Goal: Information Seeking & Learning: Find specific fact

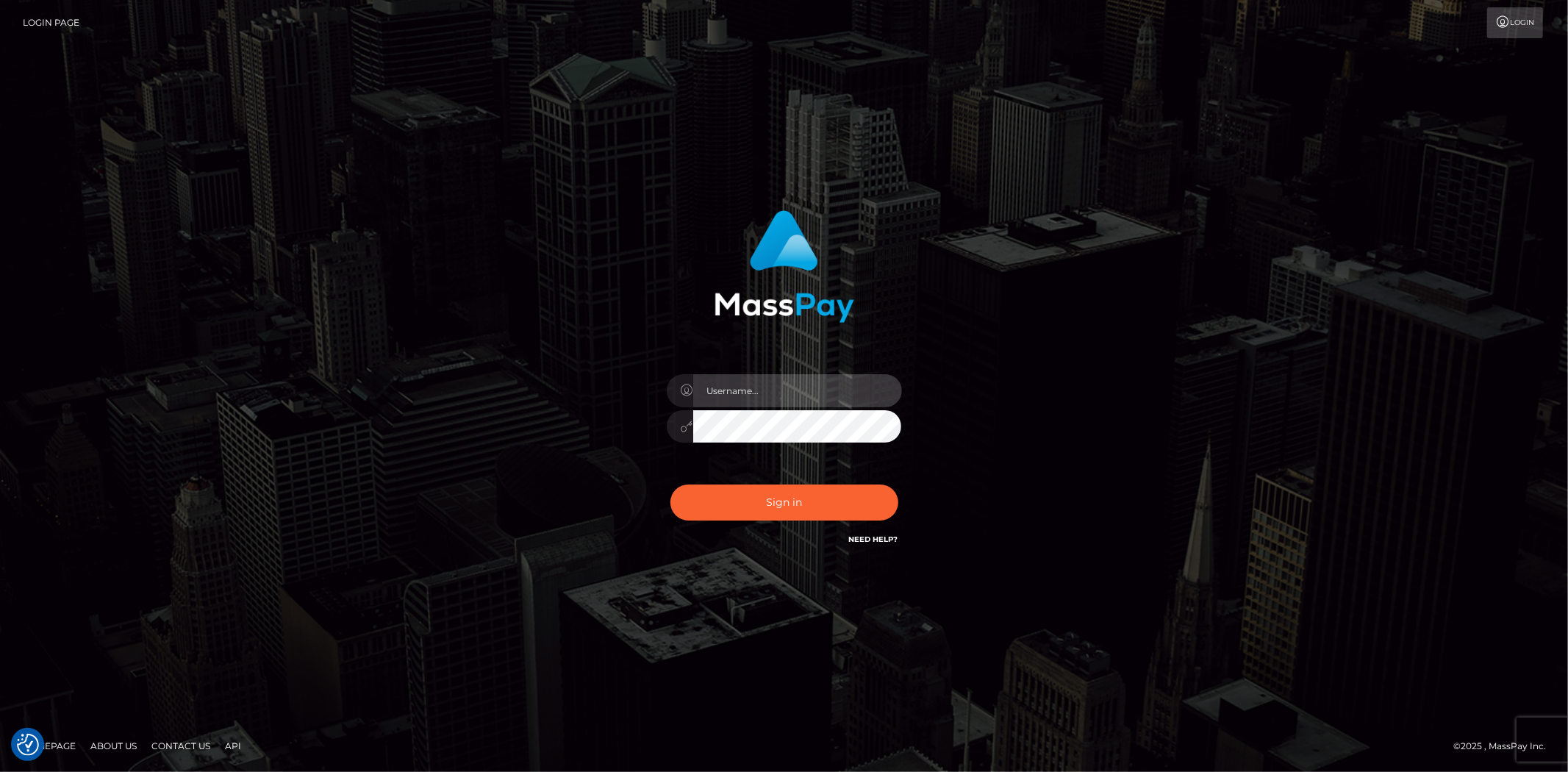
type input "alexstef"
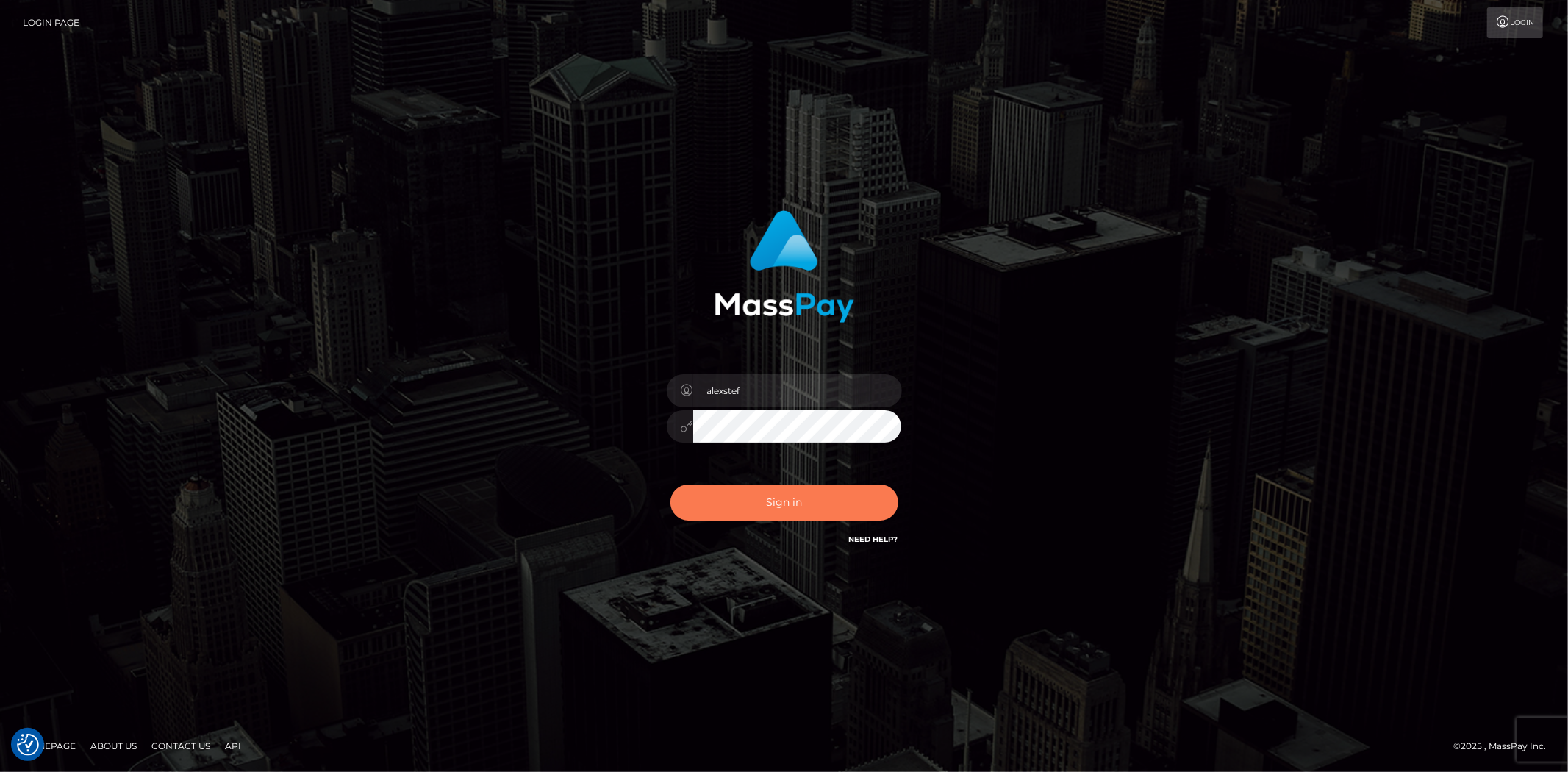
click at [802, 499] on button "Sign in" at bounding box center [784, 502] width 228 height 36
type input "alexstef"
click at [828, 484] on button "Sign in" at bounding box center [784, 502] width 228 height 36
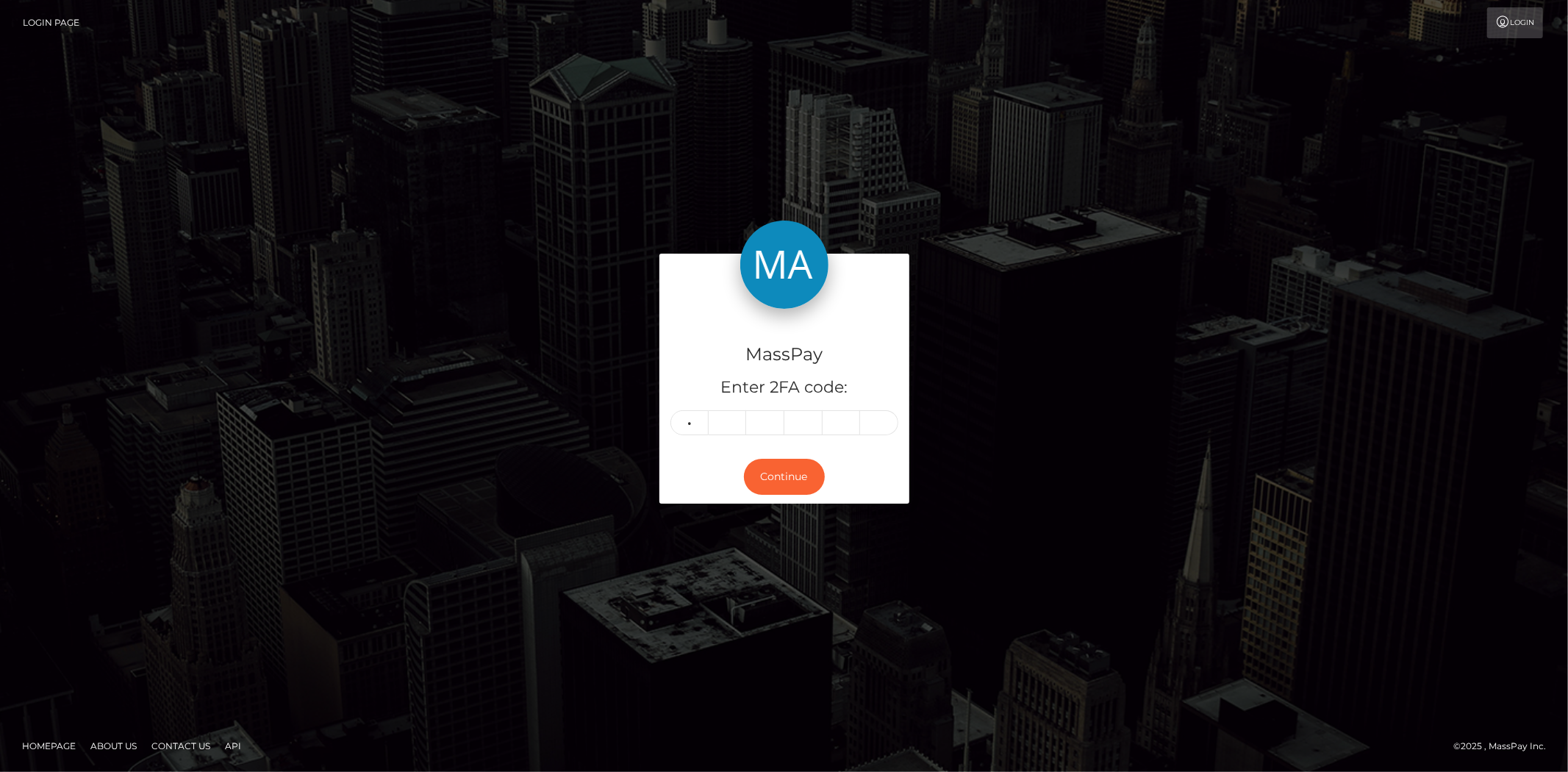
type input "4"
type input "8"
type input "2"
type input "3"
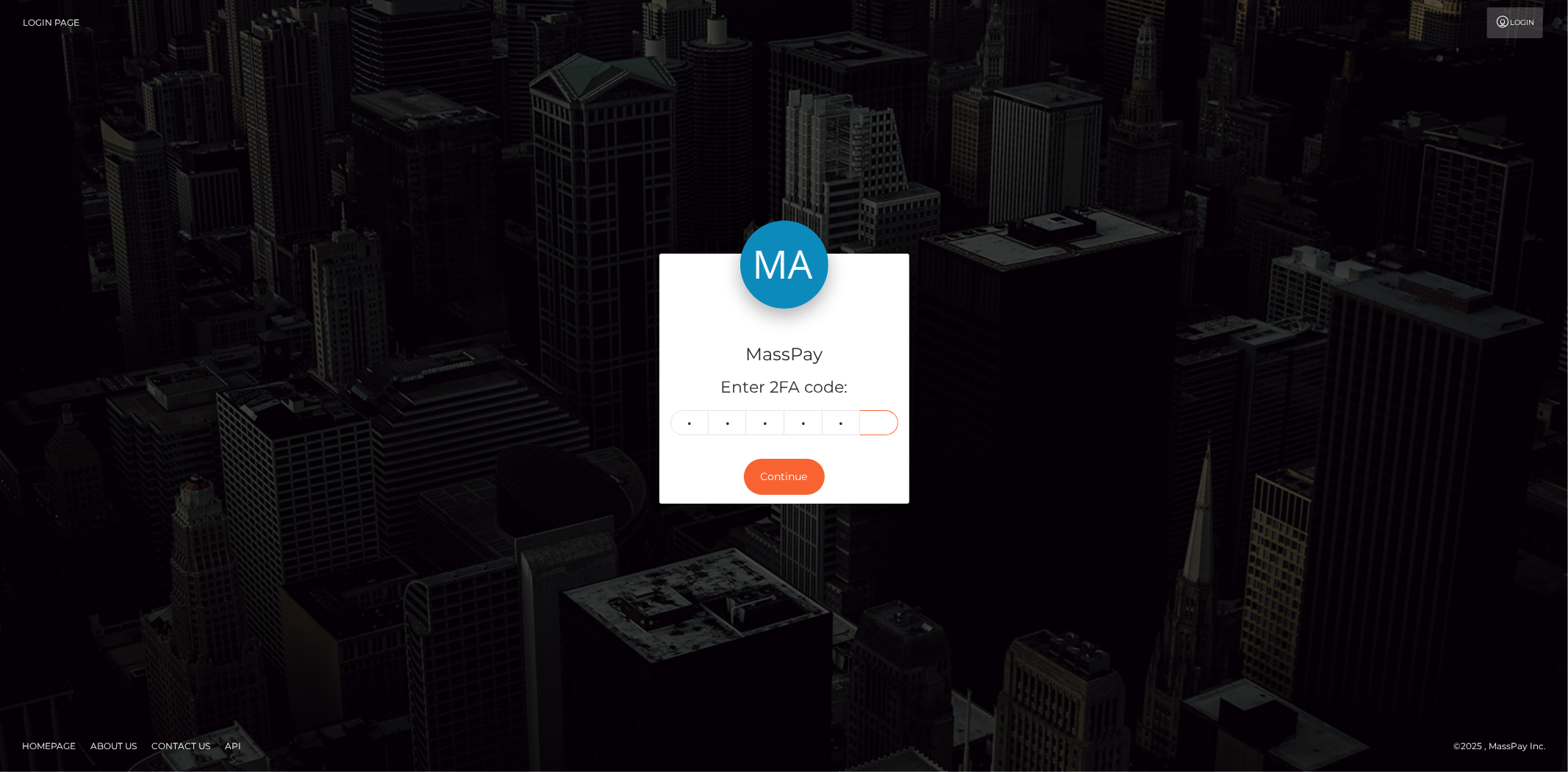
type input "0"
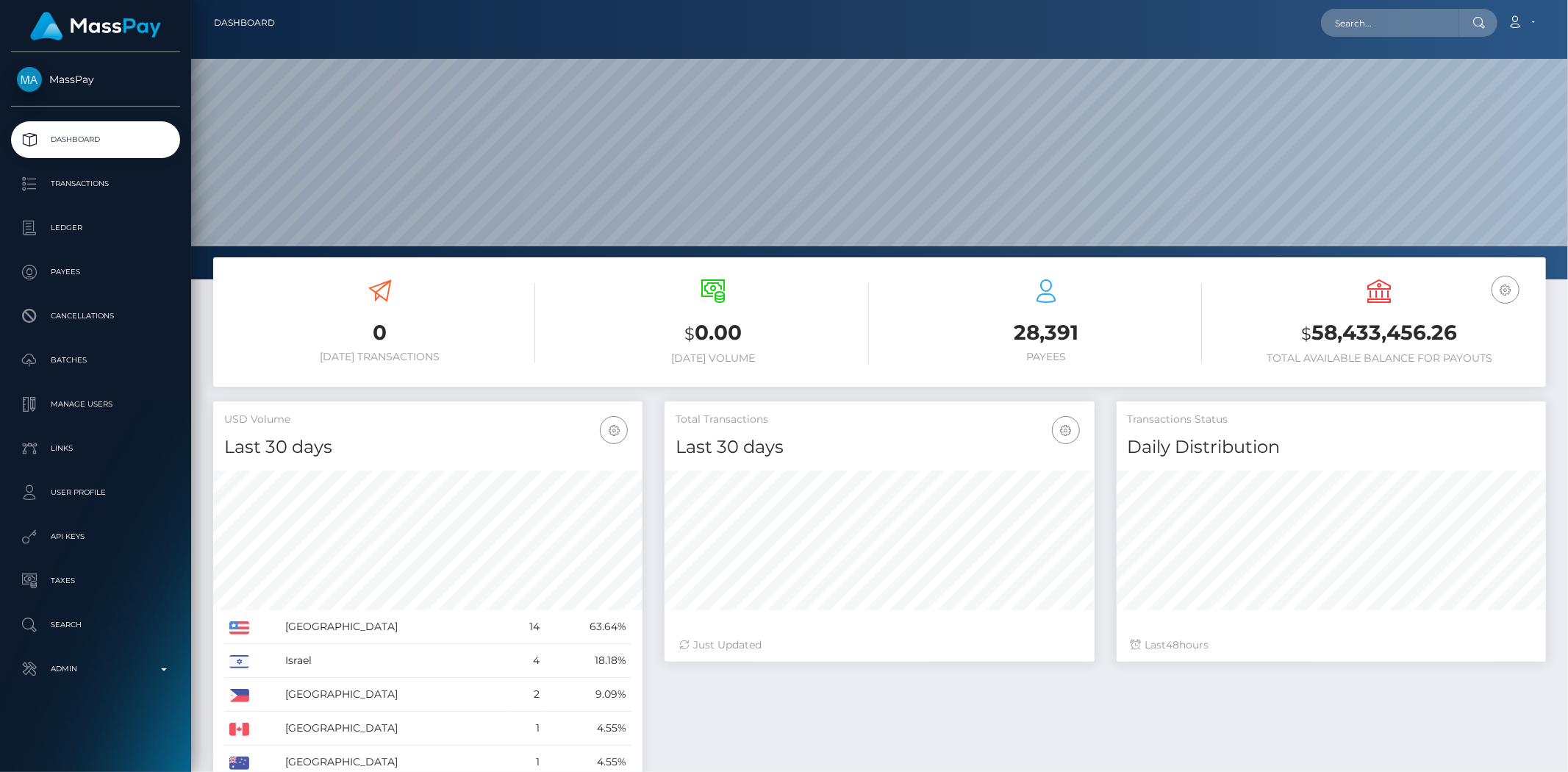
scroll to position [260, 430]
click at [1353, 30] on input "text" at bounding box center [1391, 23] width 138 height 28
paste input "23166278-8172-11f0-8023-0266f44cc279"
type input "23166278-8172-11f0-8023-0266f44cc279"
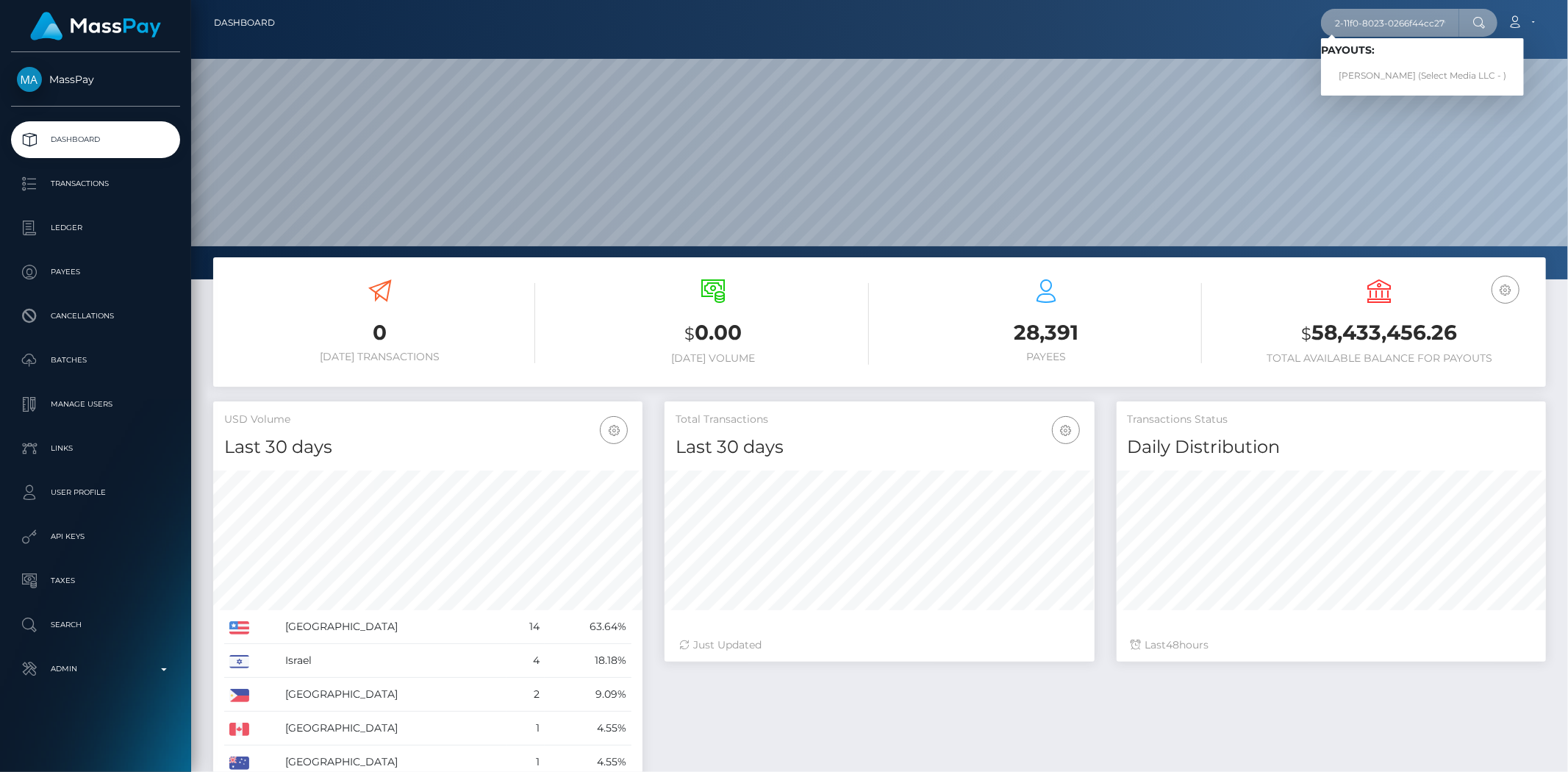
scroll to position [0, 0]
click at [1474, 57] on span "Payouts: Shannon Diane Peardon (Select Media LLC - )" at bounding box center [1422, 67] width 203 height 46
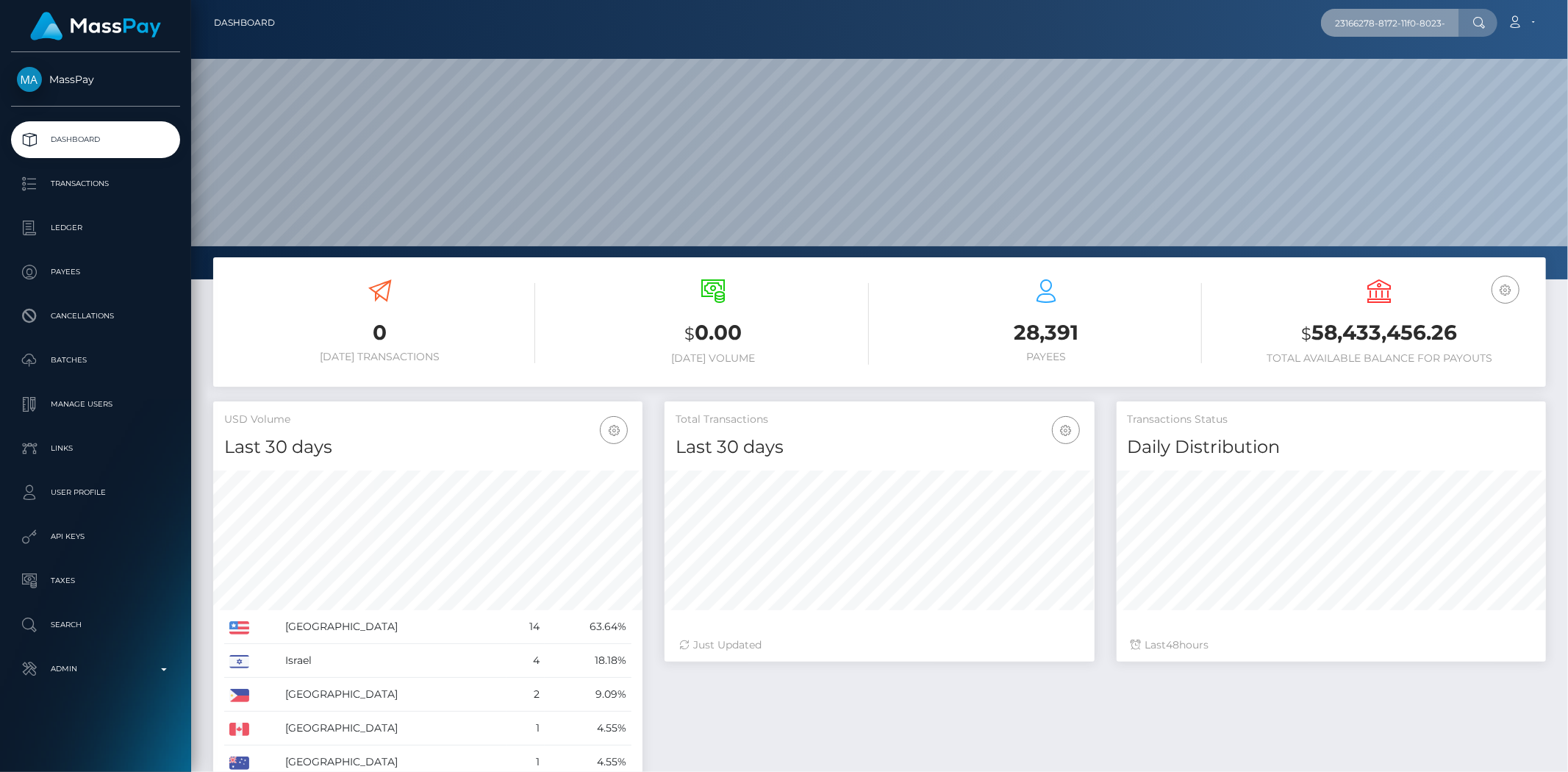
click at [1430, 13] on input "23166278-8172-11f0-8023-0266f44cc279" at bounding box center [1391, 23] width 138 height 28
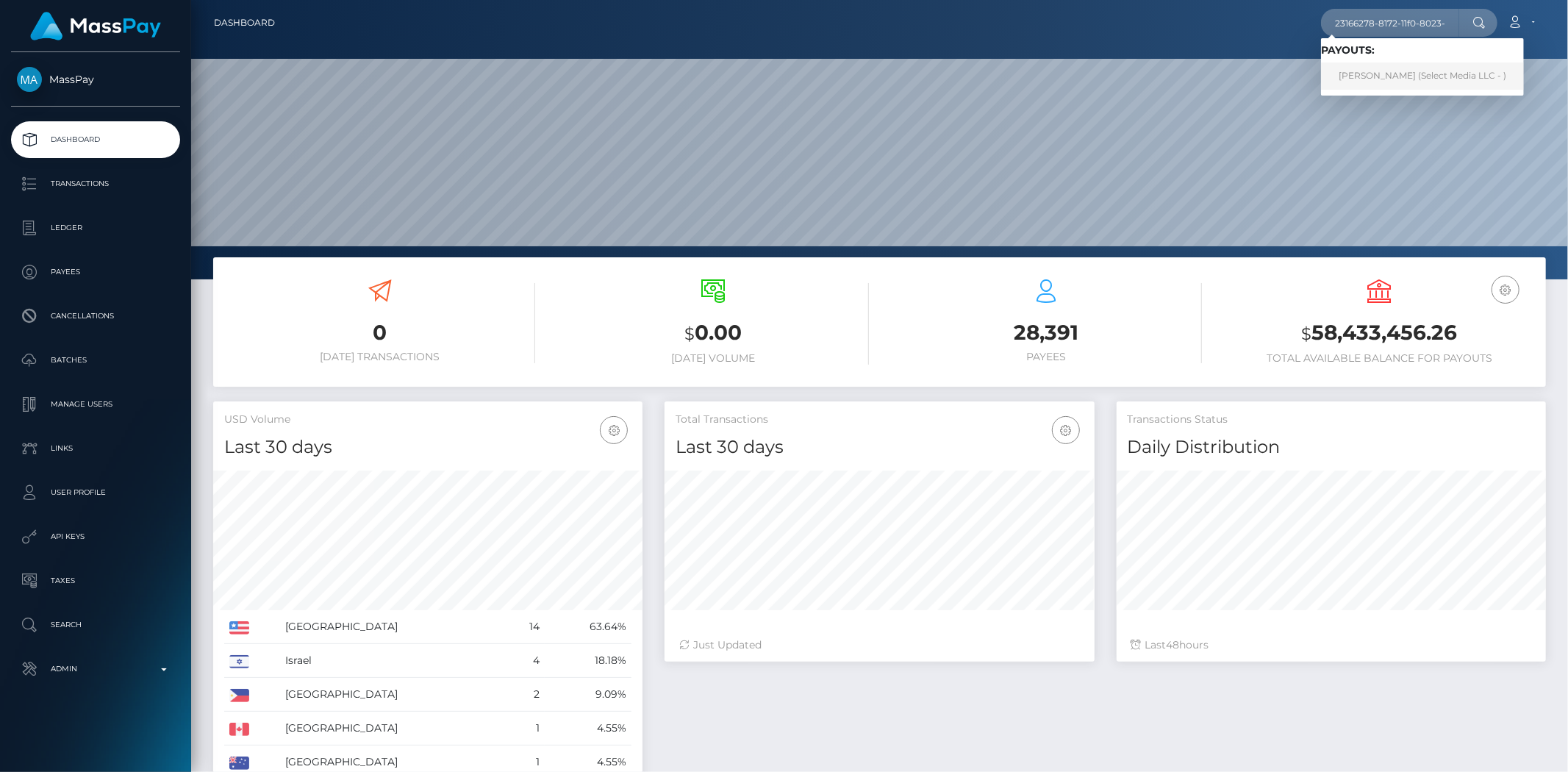
click at [1395, 76] on link "Shannon Diane Peardon (Select Media LLC - )" at bounding box center [1422, 76] width 203 height 27
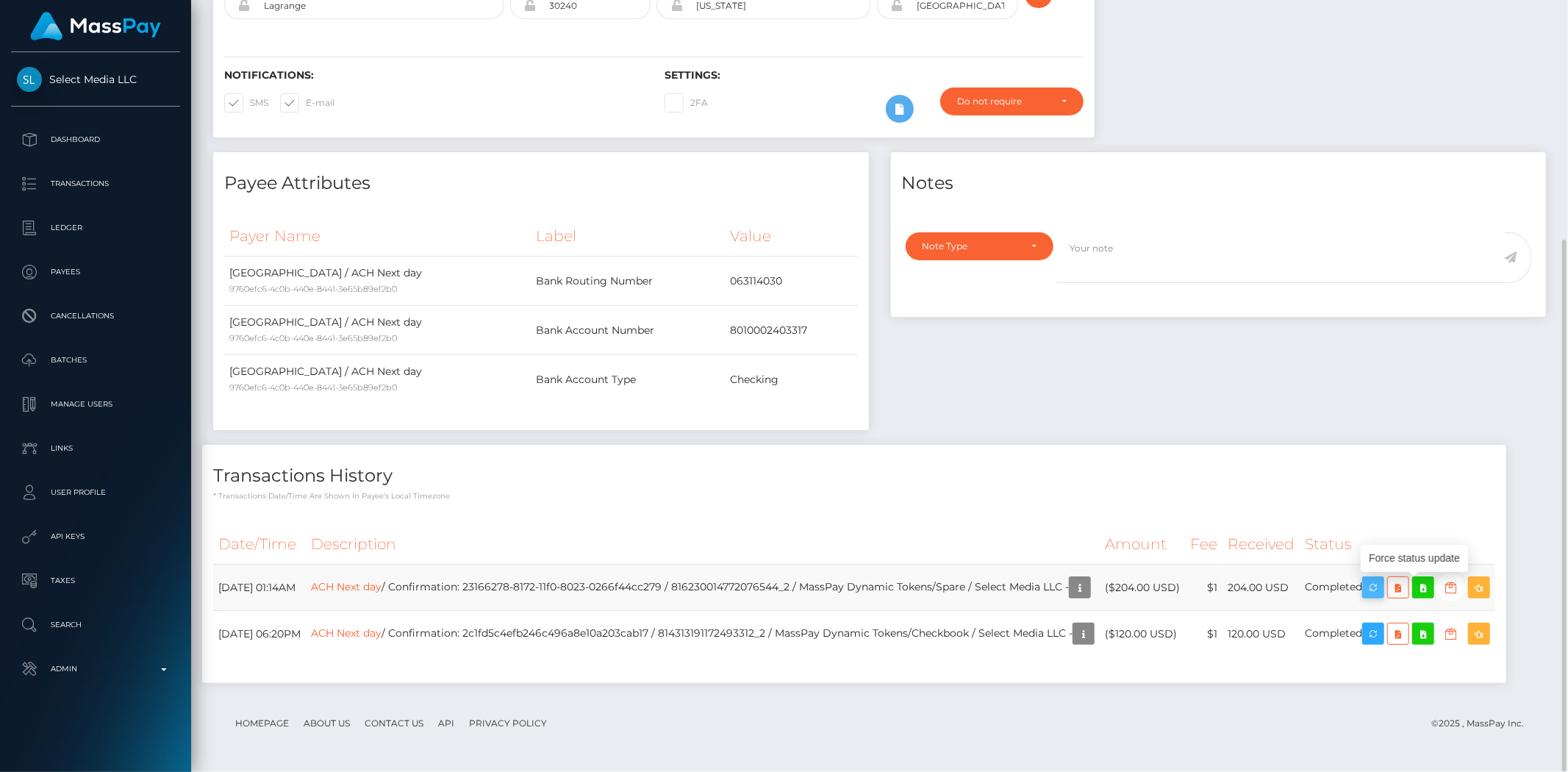
scroll to position [177, 430]
click at [1382, 590] on icon "button" at bounding box center [1374, 587] width 18 height 19
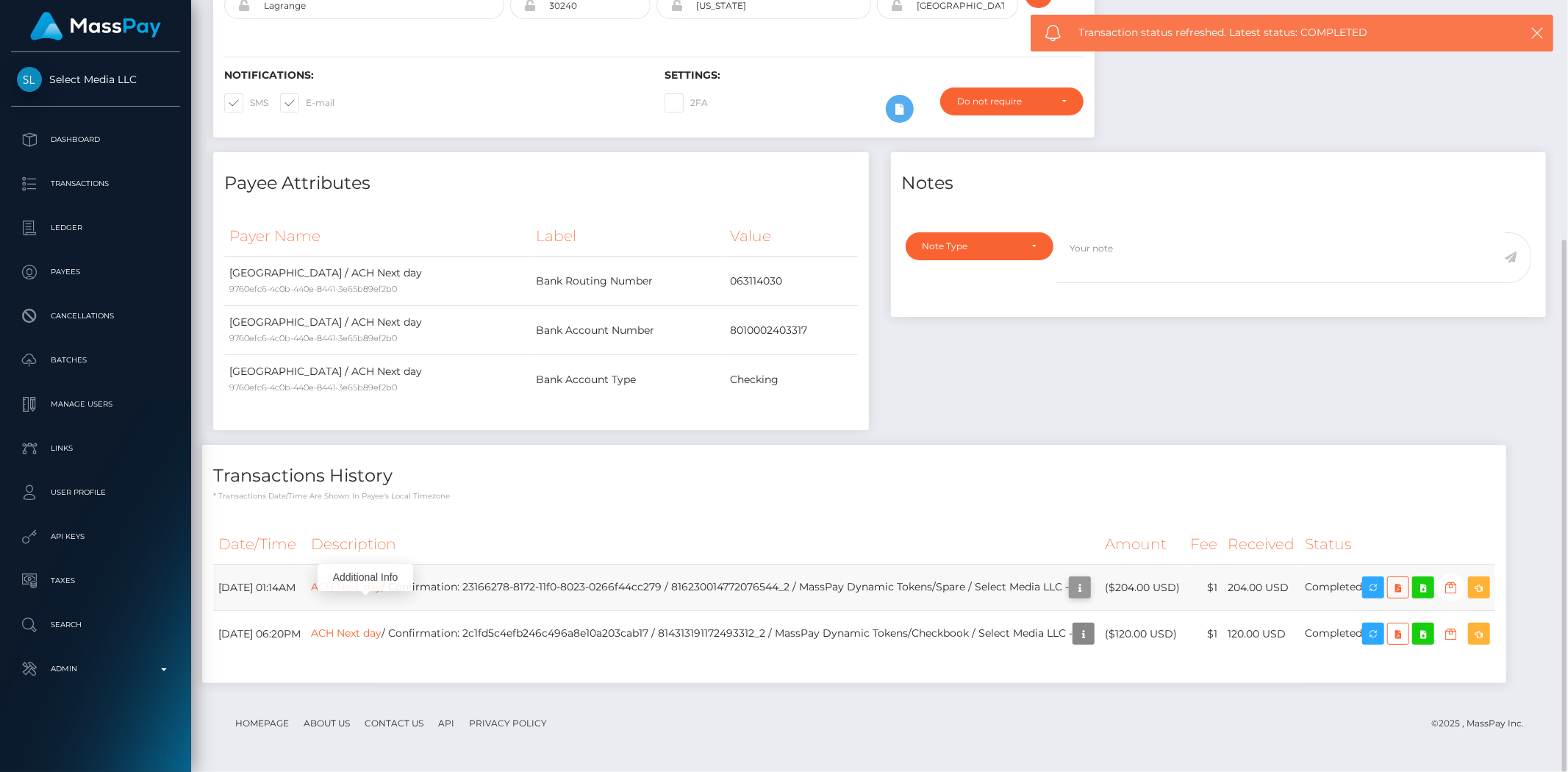
click at [1089, 588] on icon "button" at bounding box center [1080, 587] width 18 height 19
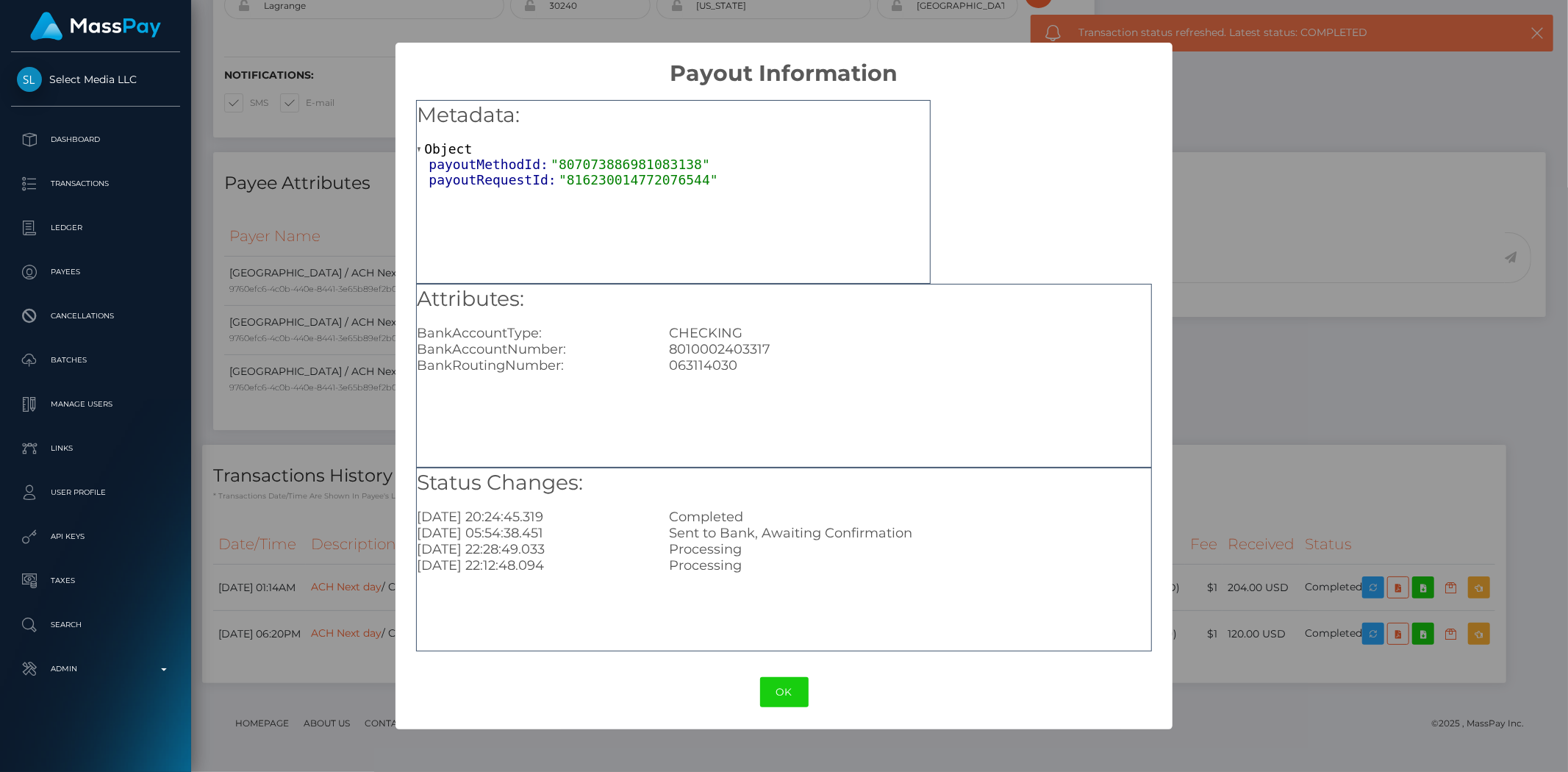
click at [708, 347] on div "8010002403317" at bounding box center [910, 349] width 504 height 16
copy div "8010002403317"
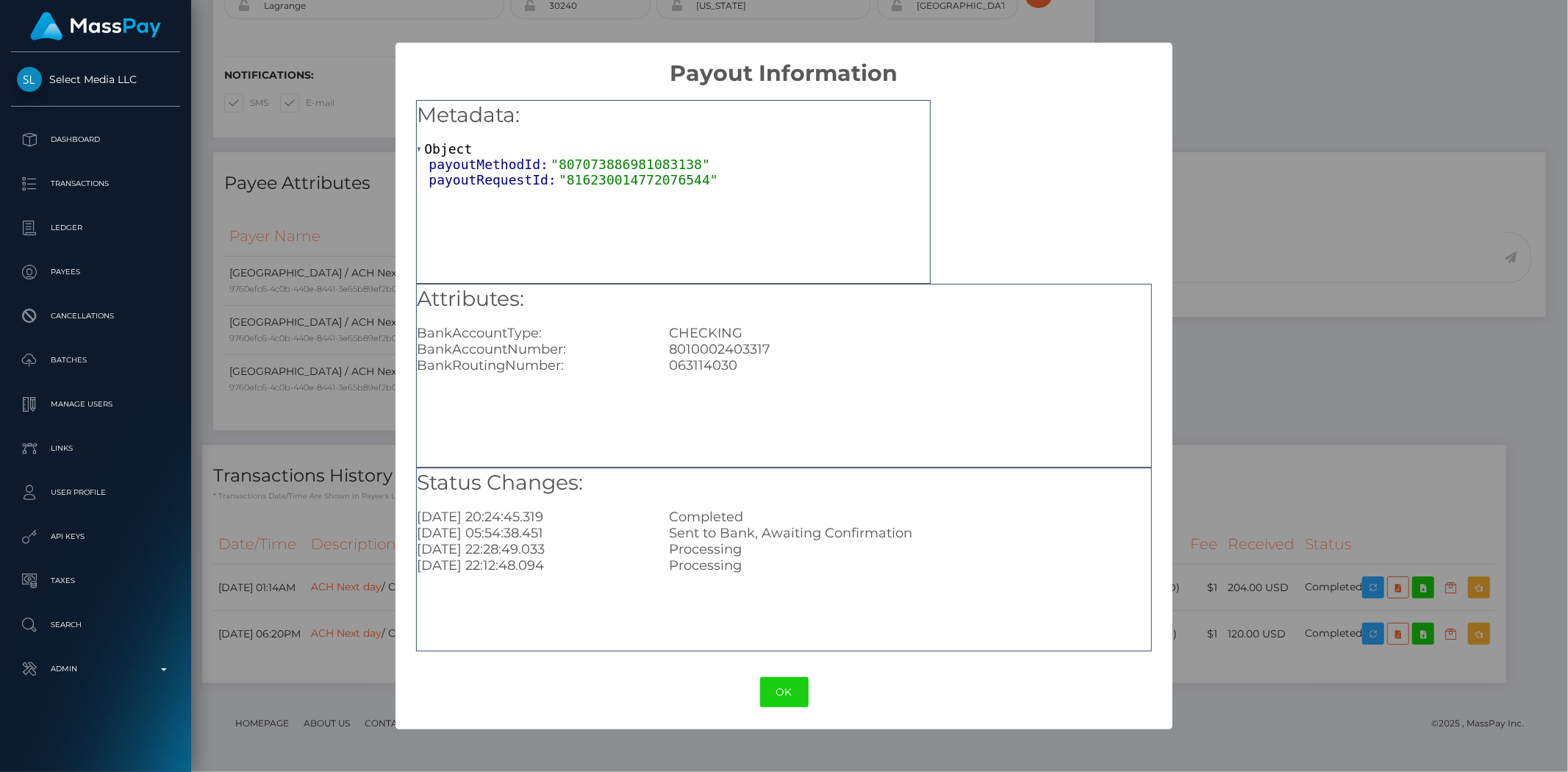
click at [1343, 319] on div "× Payout Information Metadata: Object payoutMethodId: "807073886981083138" payo…" at bounding box center [784, 386] width 1568 height 772
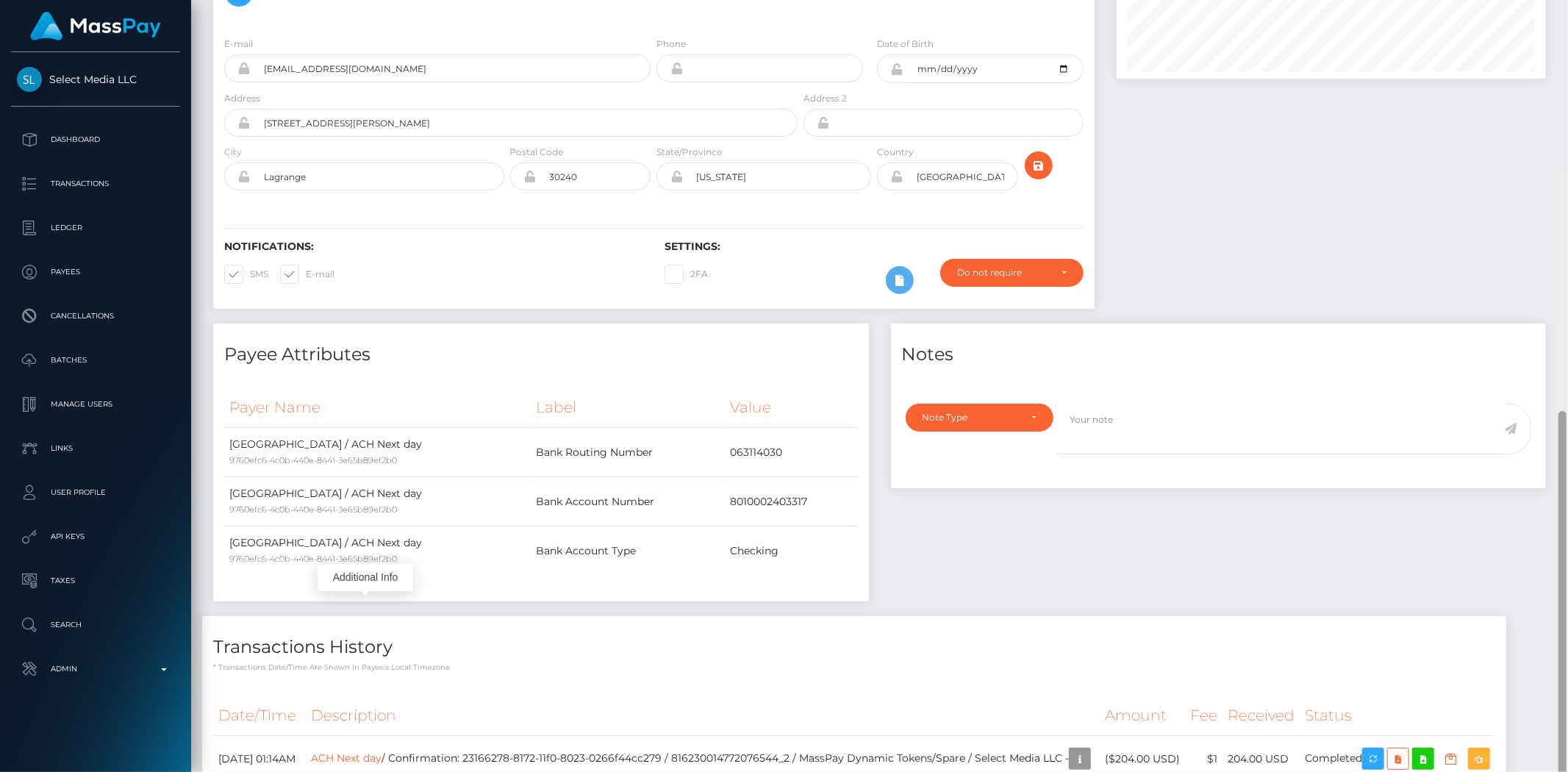
scroll to position [0, 0]
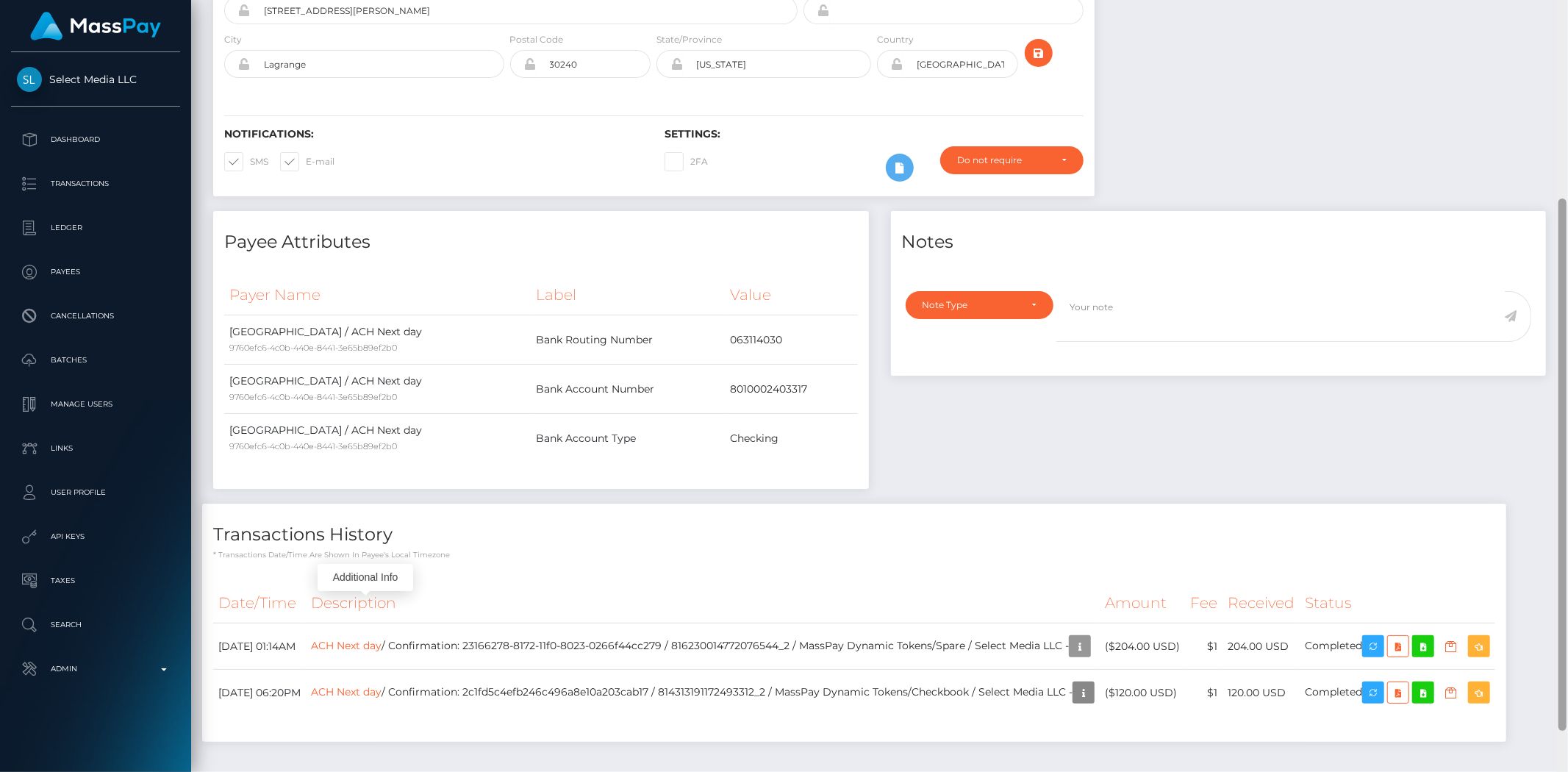
drag, startPoint x: 1562, startPoint y: 640, endPoint x: 1527, endPoint y: 578, distance: 71.2
click at [1553, 601] on div "Customer Profile Loading... Loading..." at bounding box center [880, 386] width 1377 height 772
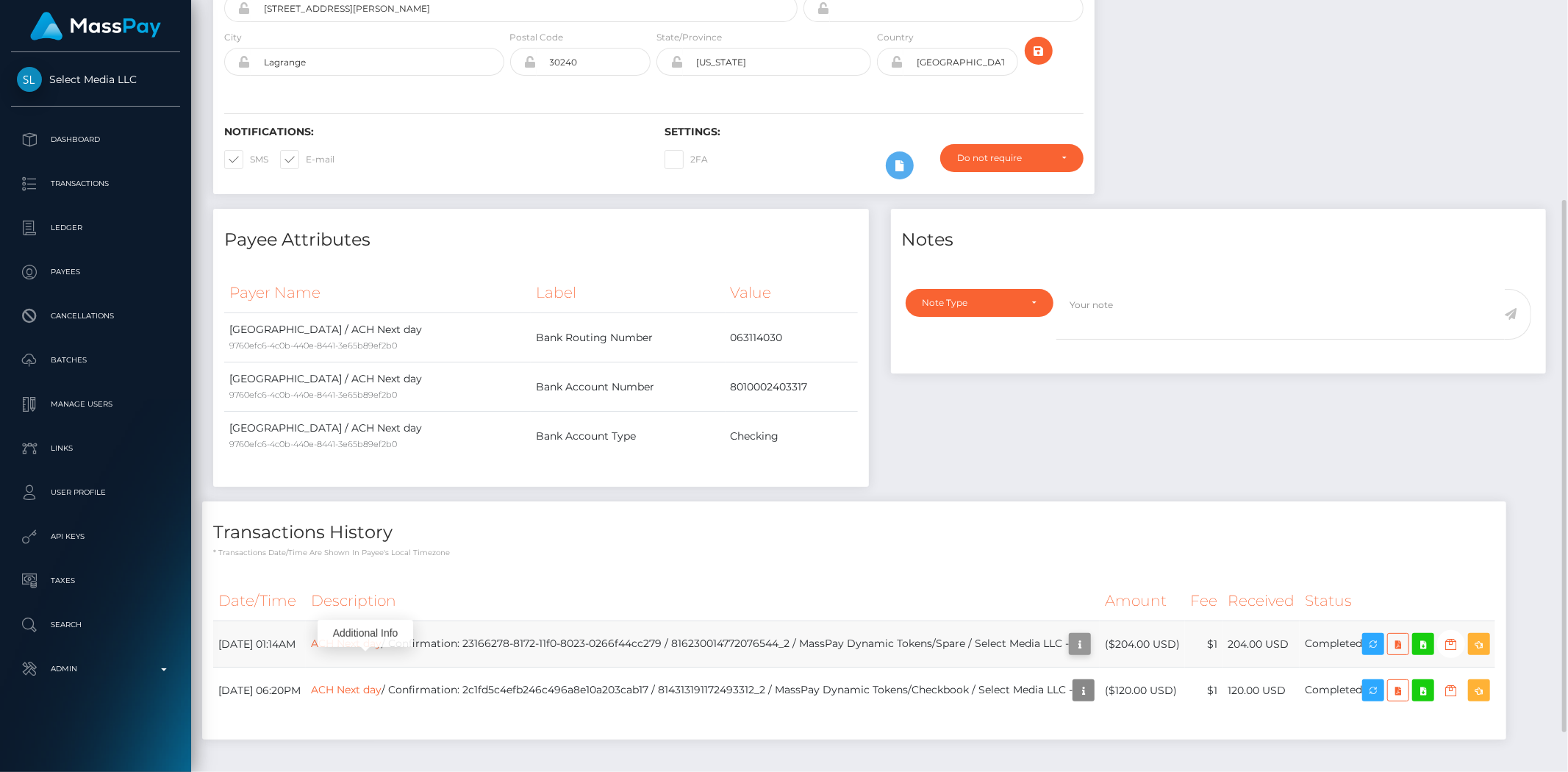
scroll to position [177, 430]
click at [1089, 644] on icon "button" at bounding box center [1080, 644] width 18 height 19
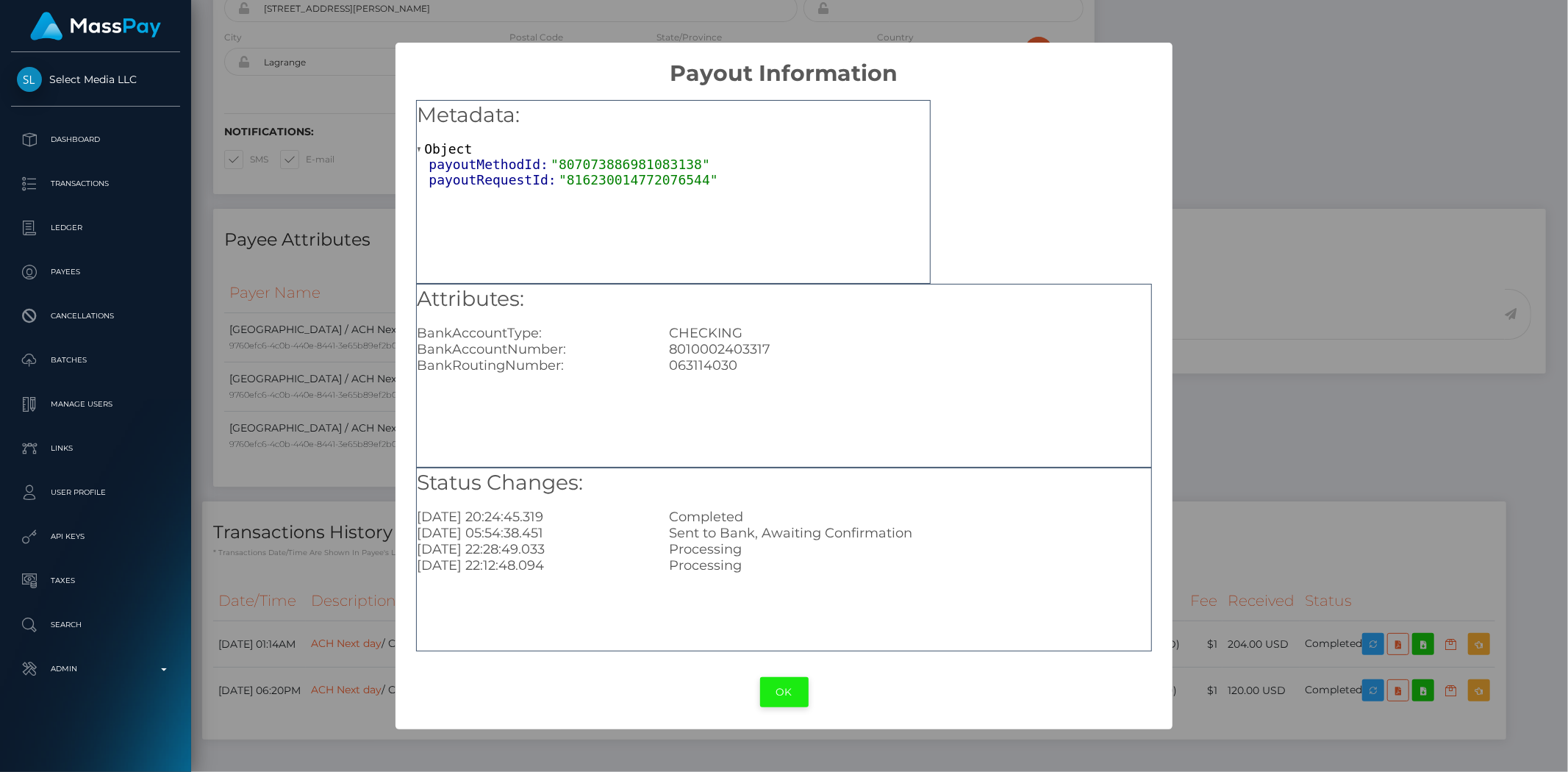
click at [798, 692] on button "OK" at bounding box center [784, 691] width 49 height 30
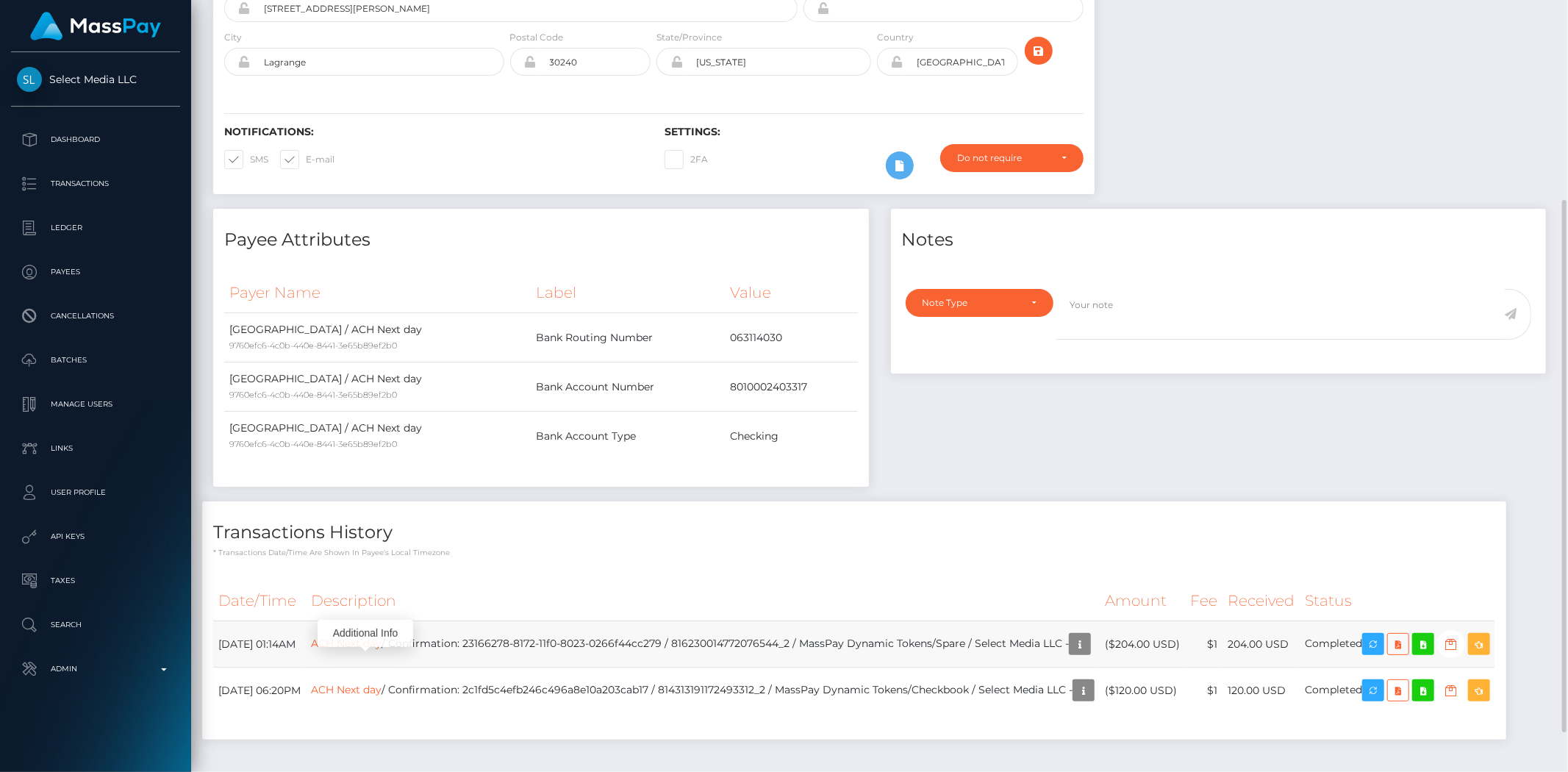
click at [623, 641] on td "ACH Next day / Confirmation: 23166278-8172-11f0-8023-0266f44cc279 / 81623001477…" at bounding box center [703, 644] width 794 height 46
click at [666, 643] on td "ACH Next day / Confirmation: 23166278-8172-11f0-8023-0266f44cc279 / 81623001477…" at bounding box center [703, 644] width 794 height 46
click at [708, 645] on td "ACH Next day / Confirmation: 23166278-8172-11f0-8023-0266f44cc279 / 81623001477…" at bounding box center [703, 644] width 794 height 46
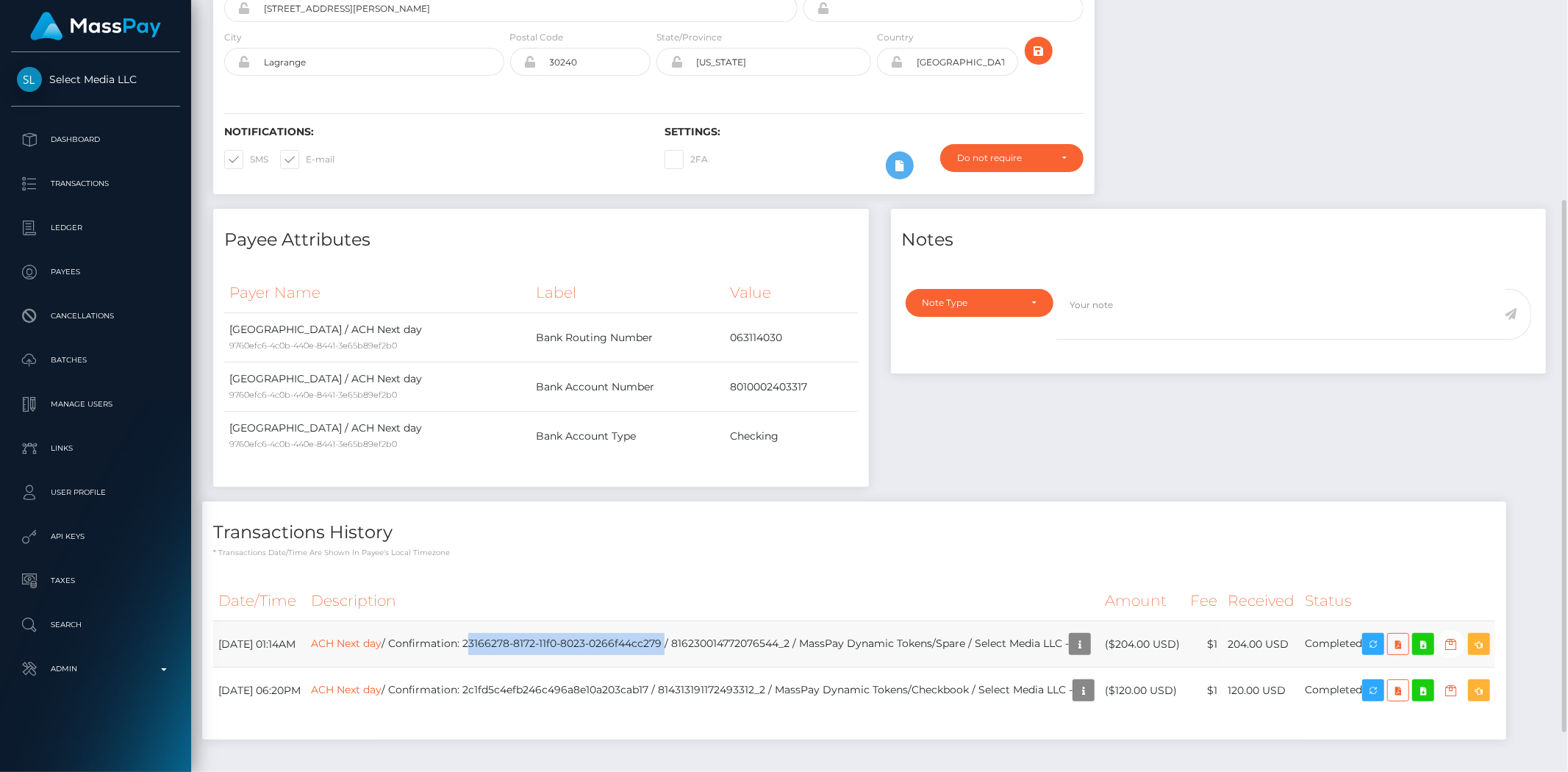
drag, startPoint x: 706, startPoint y: 642, endPoint x: 508, endPoint y: 639, distance: 198.0
click at [508, 639] on td "ACH Next day / Confirmation: 23166278-8172-11f0-8023-0266f44cc279 / 81623001477…" at bounding box center [703, 644] width 794 height 46
copy td "23166278-8172-11f0-8023-0266f44cc279"
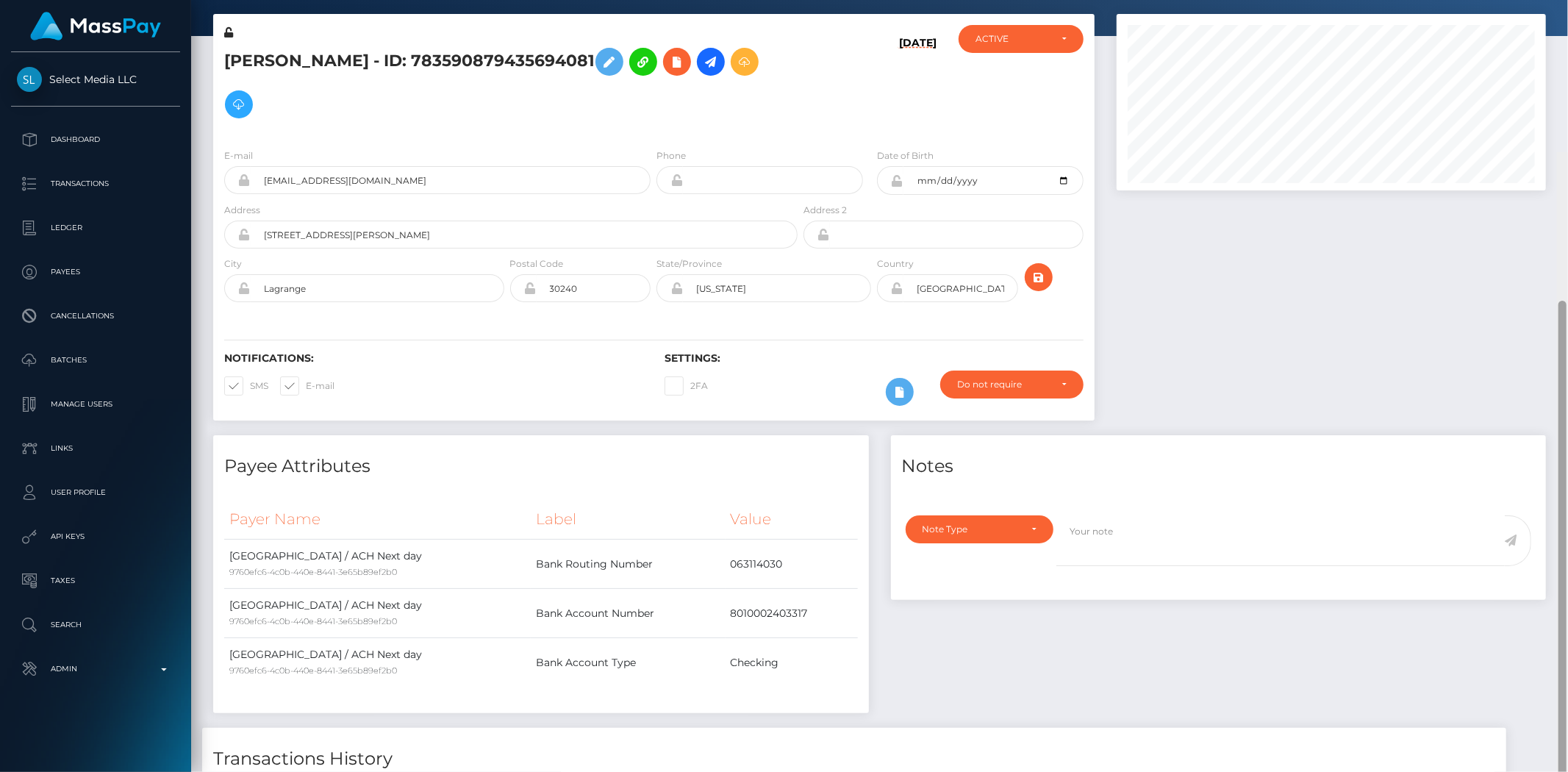
scroll to position [0, 0]
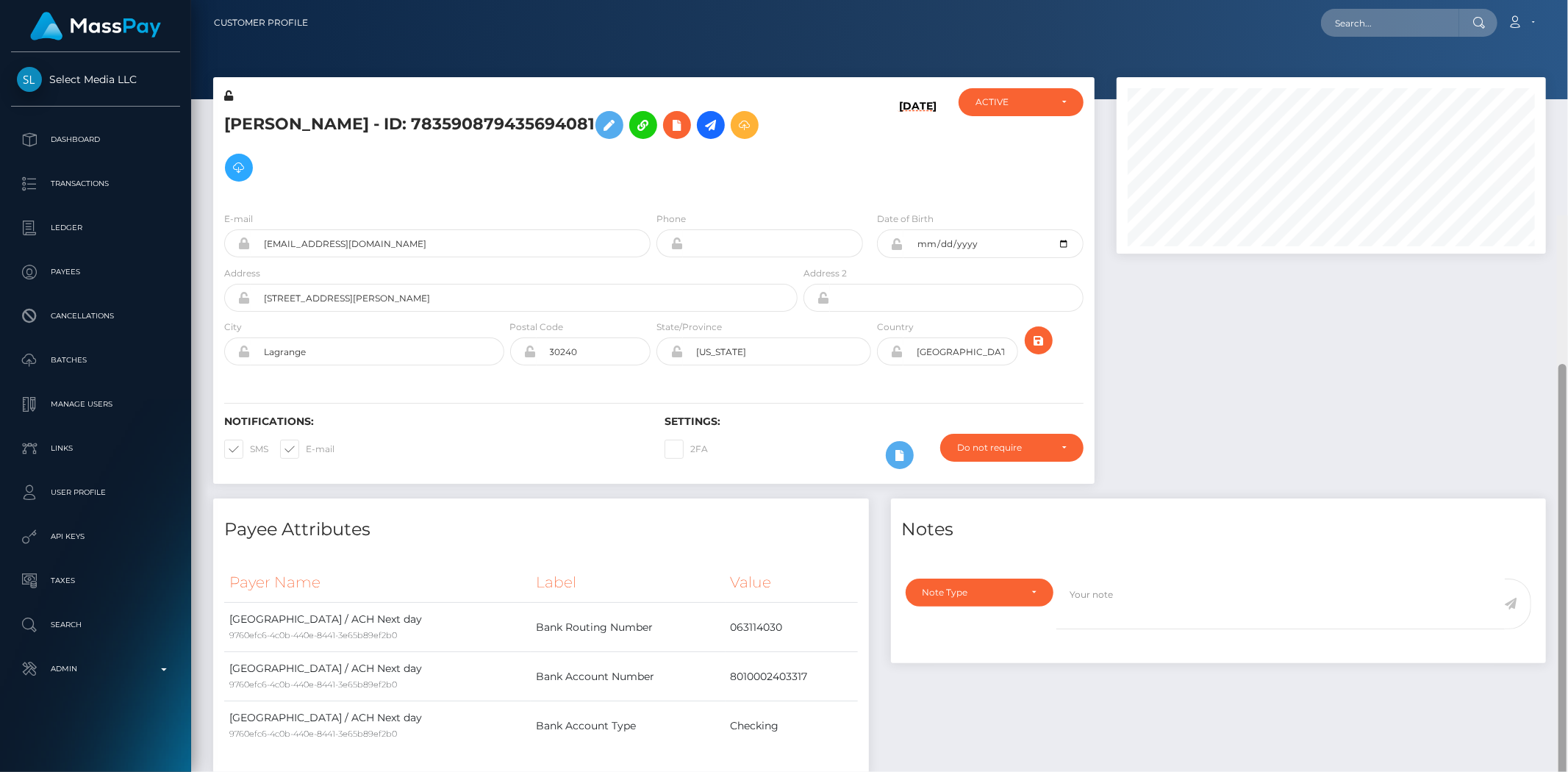
drag, startPoint x: 1566, startPoint y: 228, endPoint x: 1557, endPoint y: -13, distance: 241.2
click at [1557, 0] on html "Select Media LLC Dashboard Transactions Ledger Payees Batches" at bounding box center [784, 386] width 1568 height 772
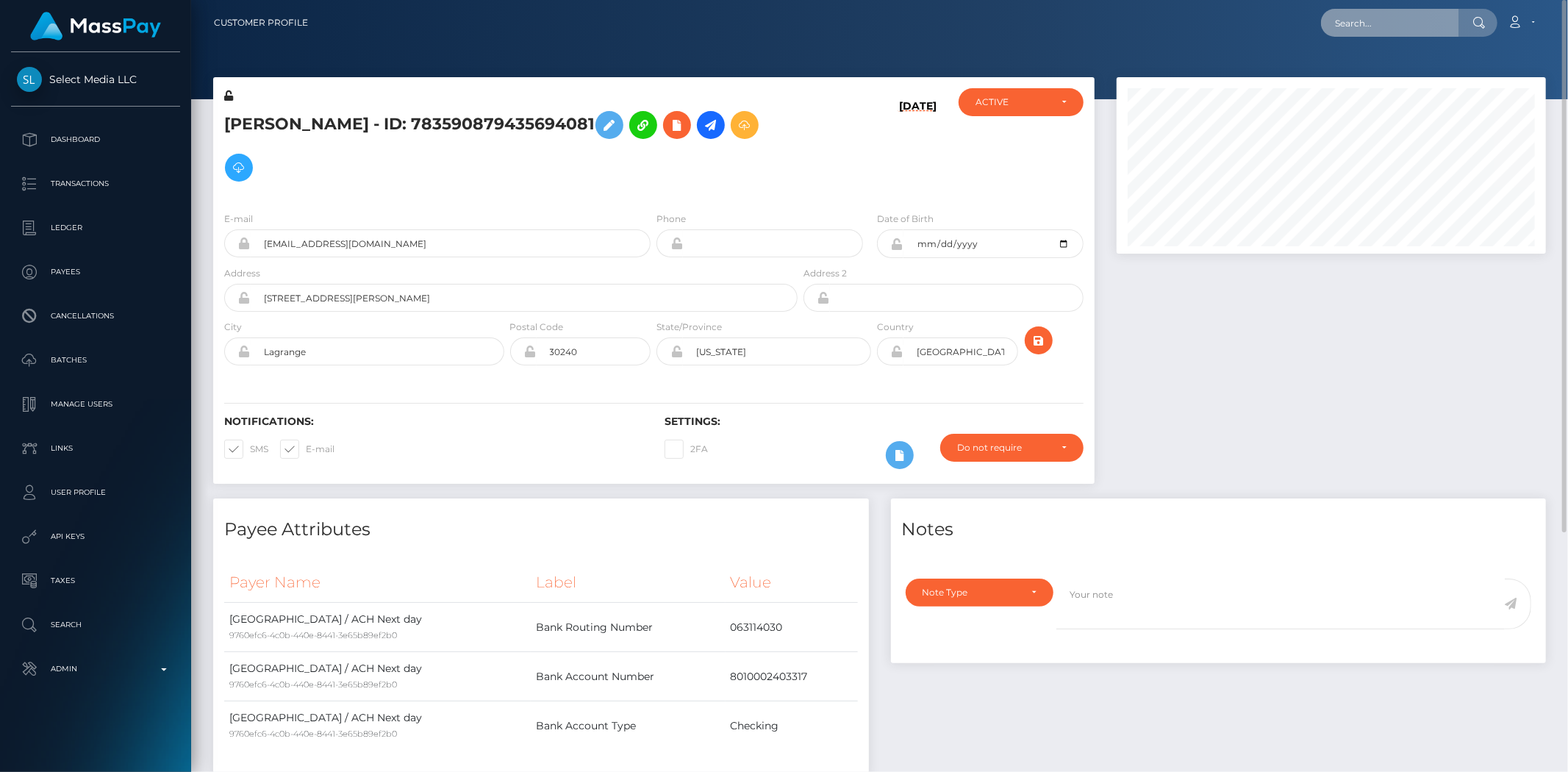
click at [1441, 30] on input "text" at bounding box center [1391, 23] width 138 height 28
paste input "achisylvie2018@gmail.com"
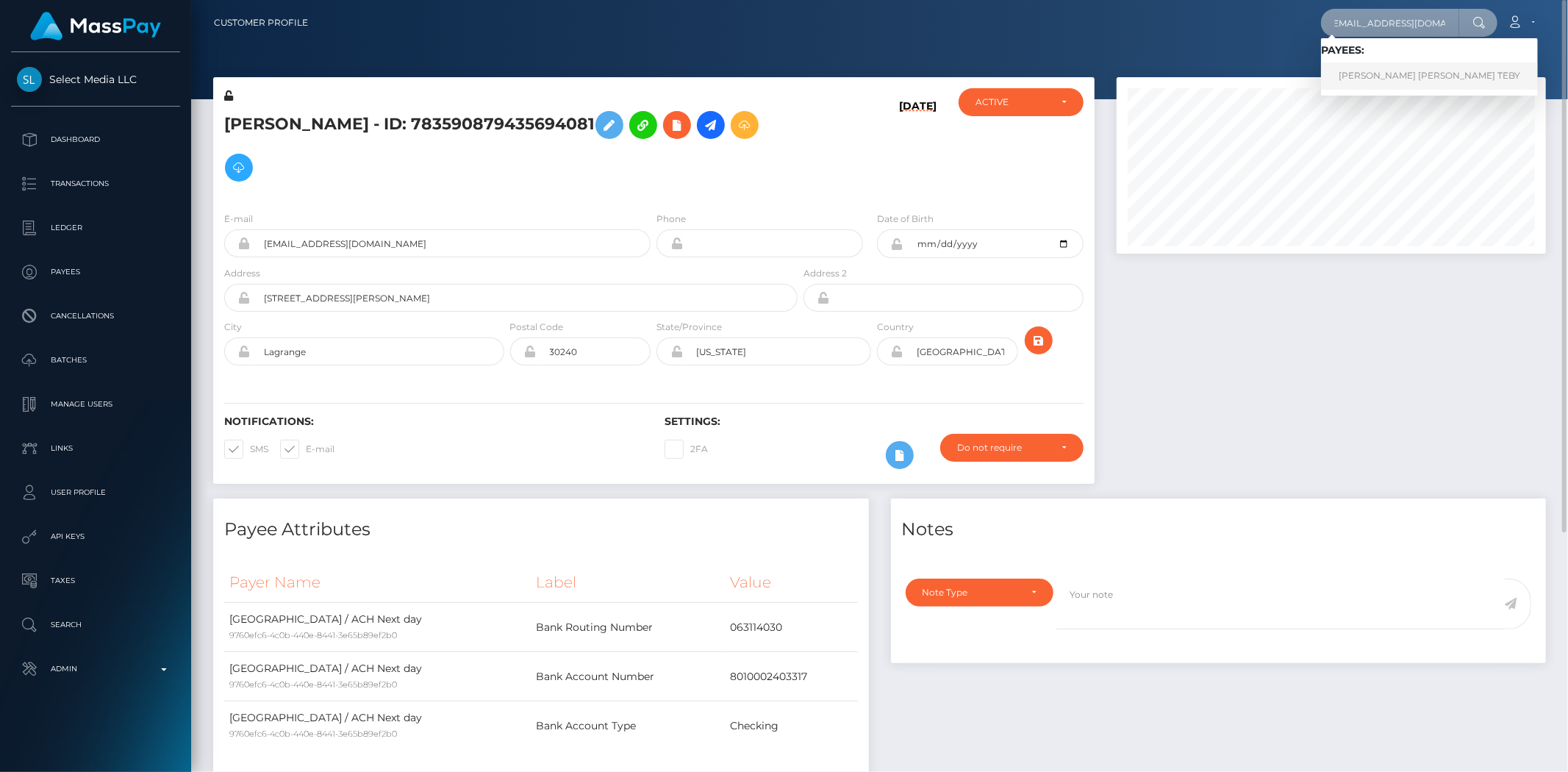
type input "achisylvie2018@gmail.com"
click at [1378, 74] on link "ACHI SYLVIE NANCY TEBY" at bounding box center [1430, 76] width 217 height 27
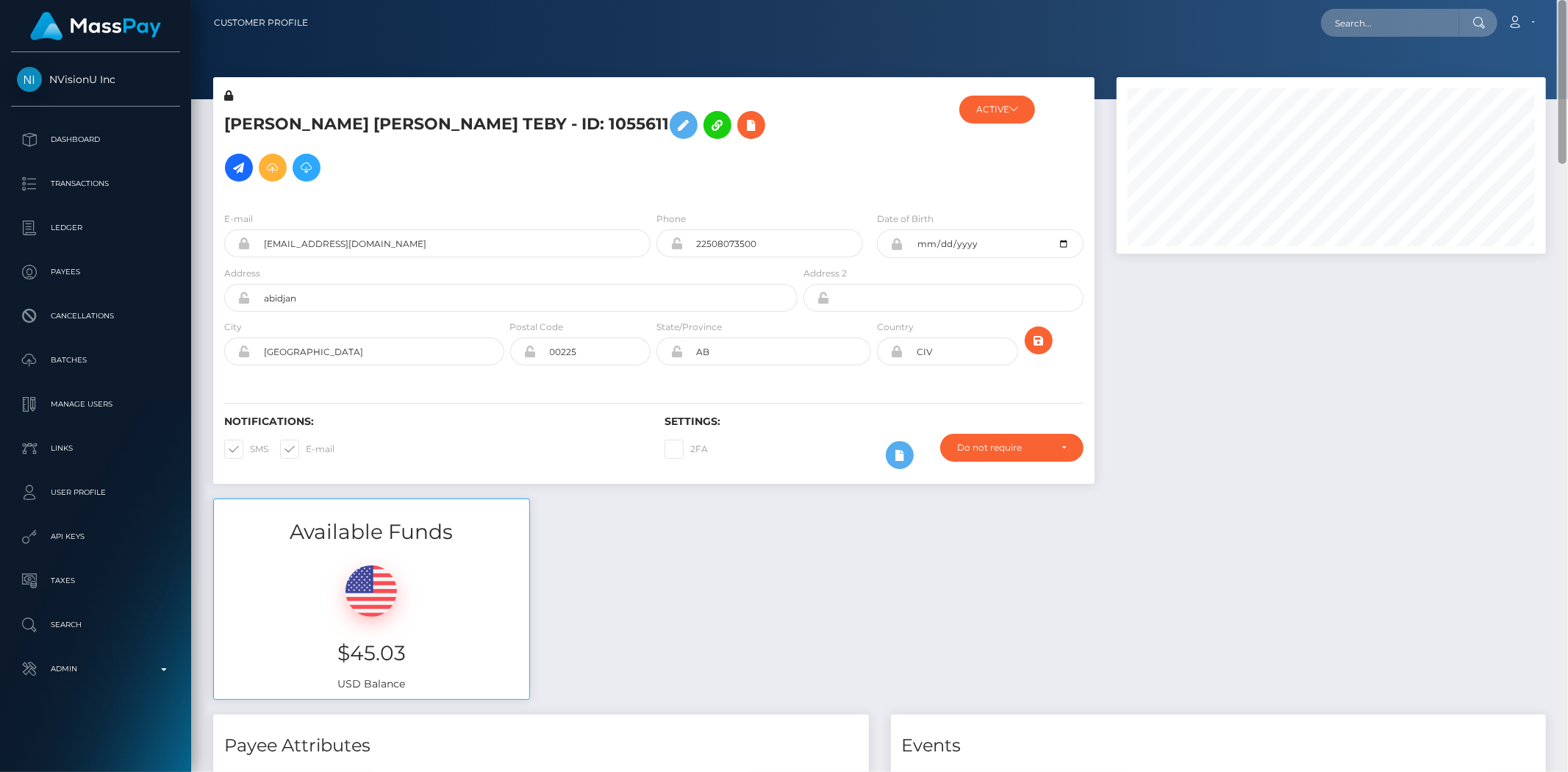
drag, startPoint x: 1560, startPoint y: 89, endPoint x: 1567, endPoint y: -17, distance: 106.2
click at [1567, 0] on html "NVisionU Inc Dashboard Transactions Ledger Payees Cancellations" at bounding box center [784, 386] width 1568 height 772
drag, startPoint x: 1562, startPoint y: 121, endPoint x: 1555, endPoint y: 93, distance: 28.9
click at [1555, 93] on div "Customer Profile Loading... Loading..." at bounding box center [880, 386] width 1377 height 772
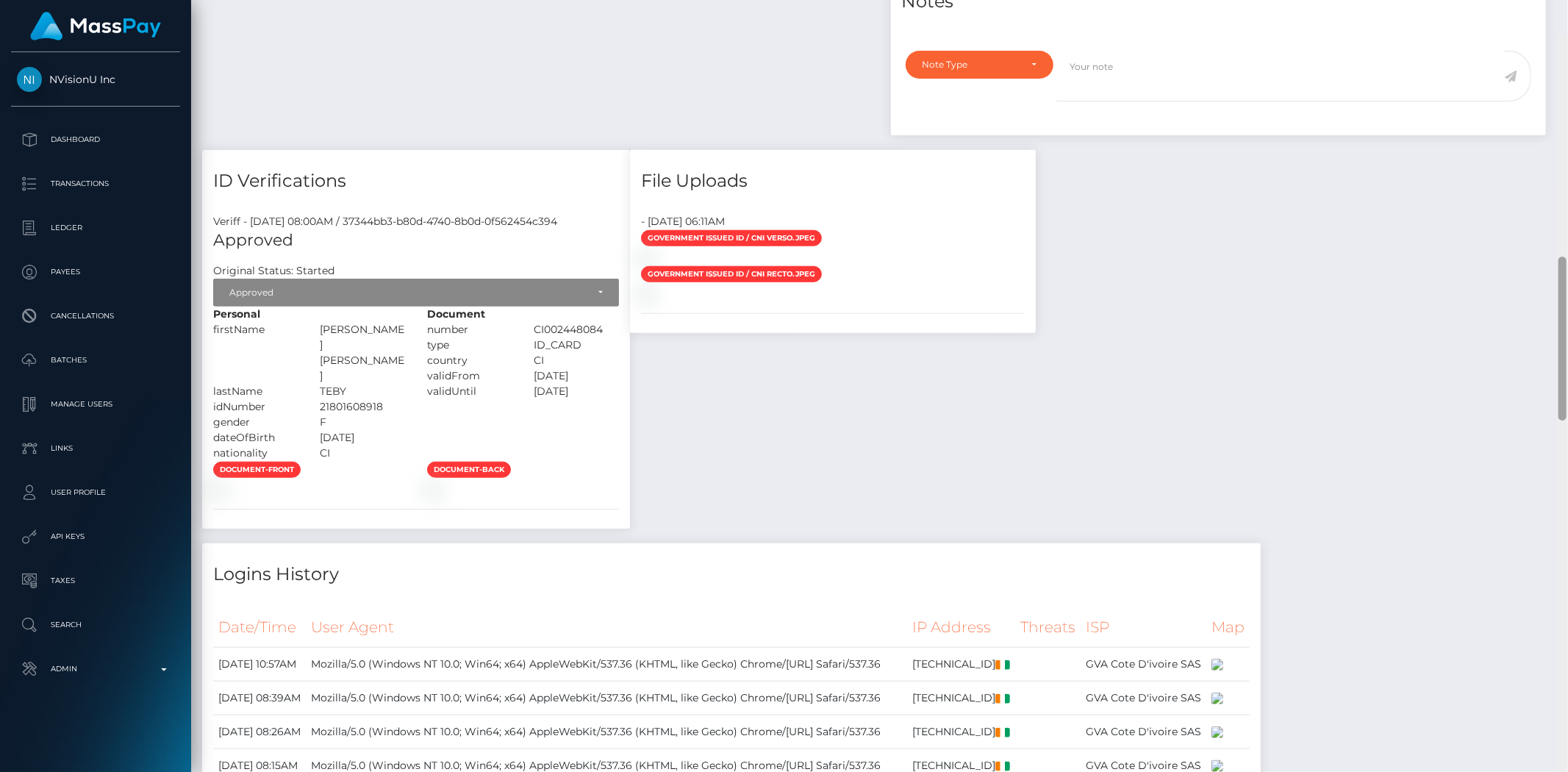
scroll to position [1185, 0]
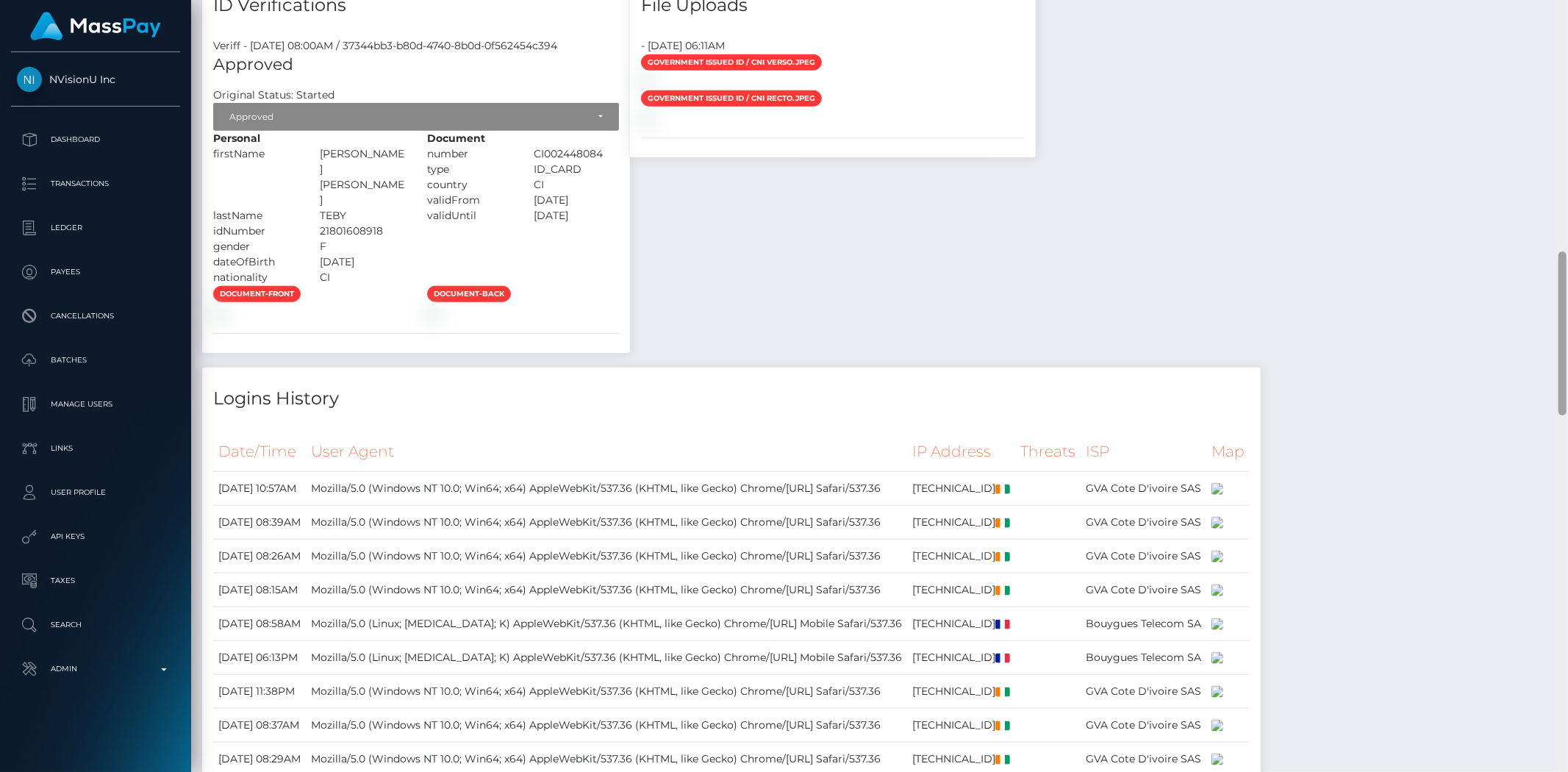
drag, startPoint x: 1554, startPoint y: 108, endPoint x: 1567, endPoint y: 327, distance: 219.4
click at [1567, 327] on div at bounding box center [1563, 386] width 11 height 772
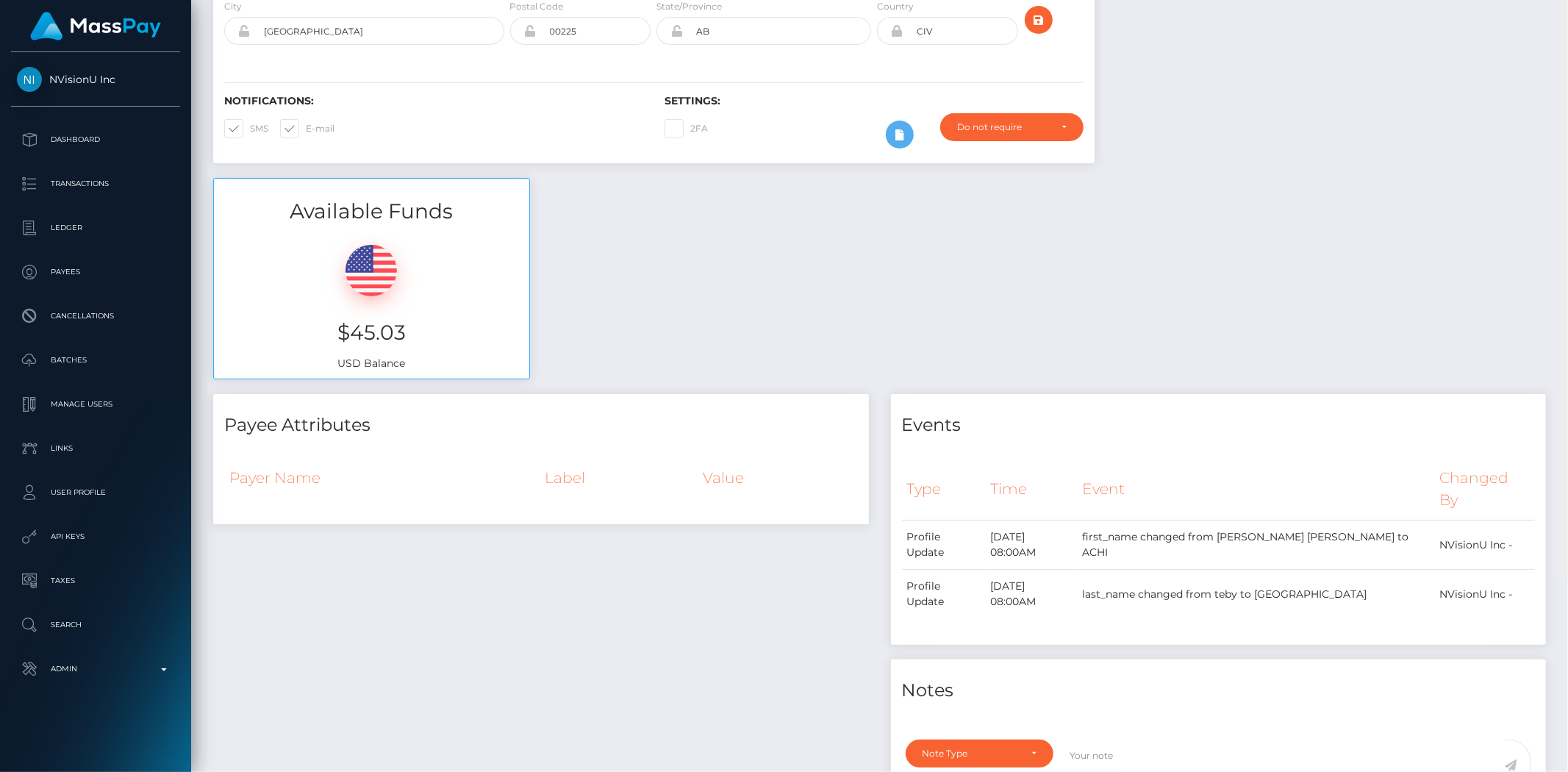
scroll to position [0, 0]
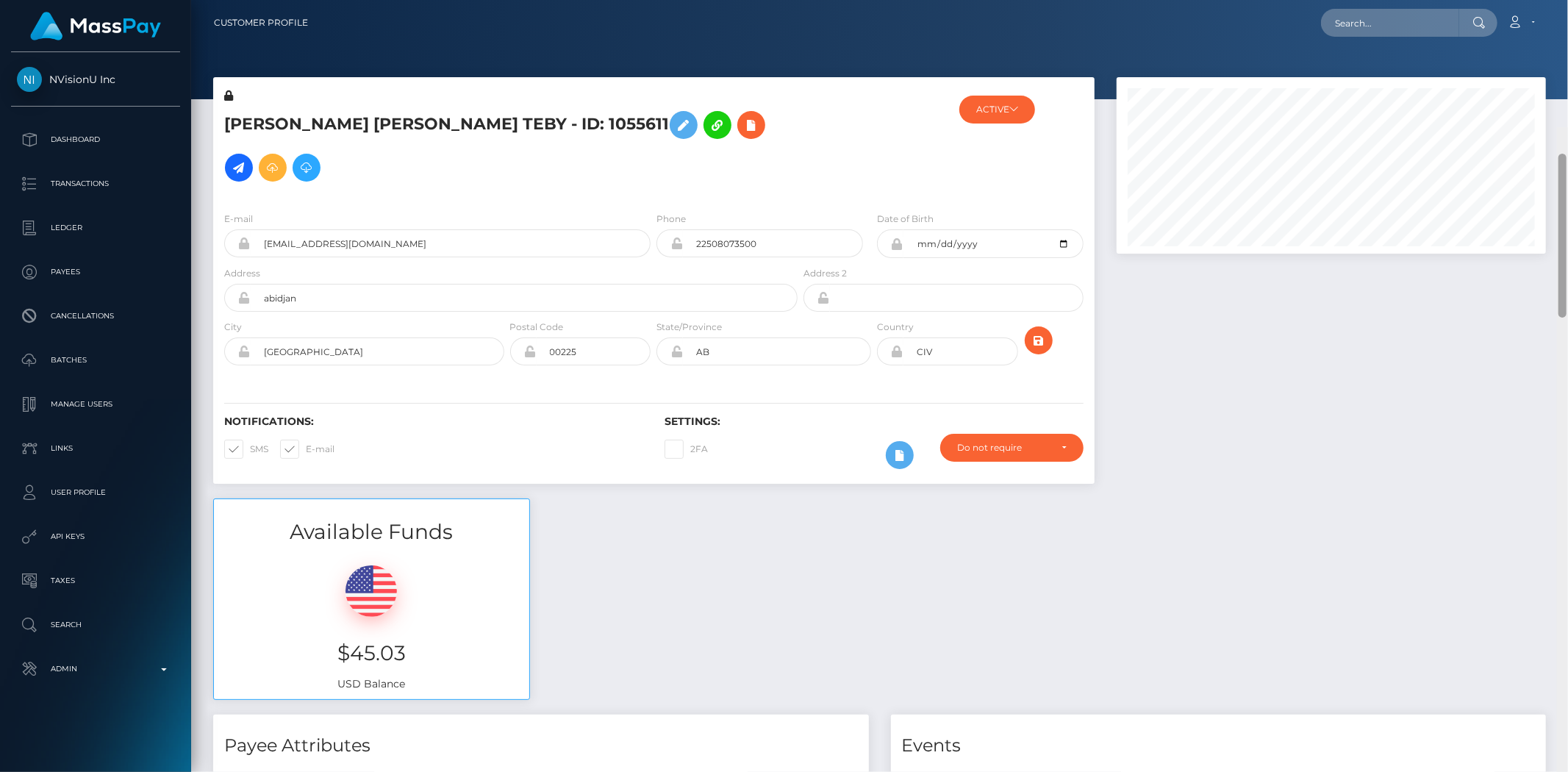
drag, startPoint x: 1561, startPoint y: 277, endPoint x: 1559, endPoint y: -50, distance: 327.0
click at [1559, 0] on html "NVisionU Inc Dashboard Transactions Ledger Payees Cancellations" at bounding box center [784, 386] width 1568 height 772
click at [1348, 19] on input "text" at bounding box center [1391, 23] width 138 height 28
paste input "tazhotdevil91xx@outlook.com"
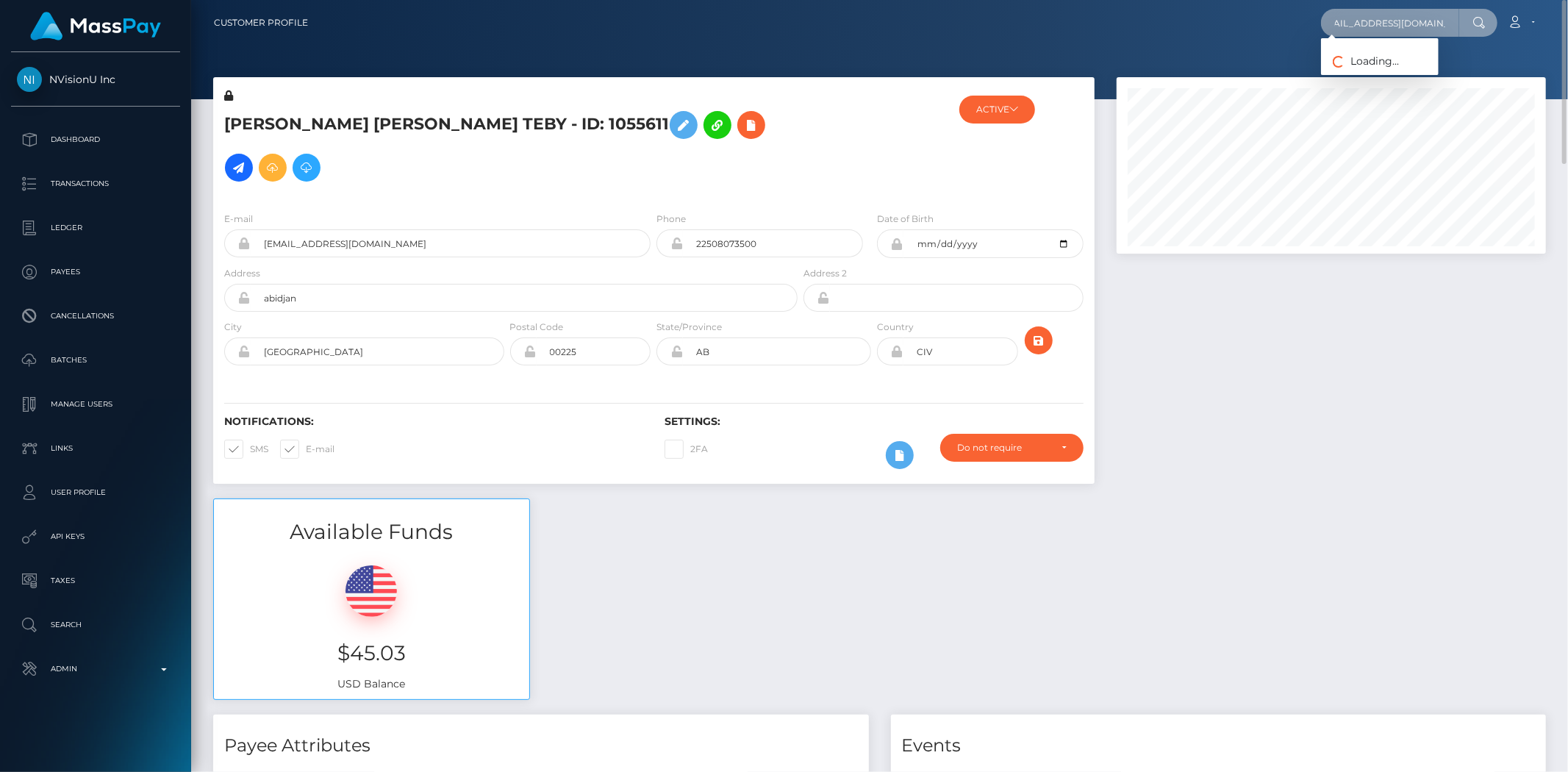
type input "tazhotdevil91xx@outlook.com"
click at [1373, 82] on link "TASMIN LOUISE ALMADI" at bounding box center [1380, 76] width 118 height 27
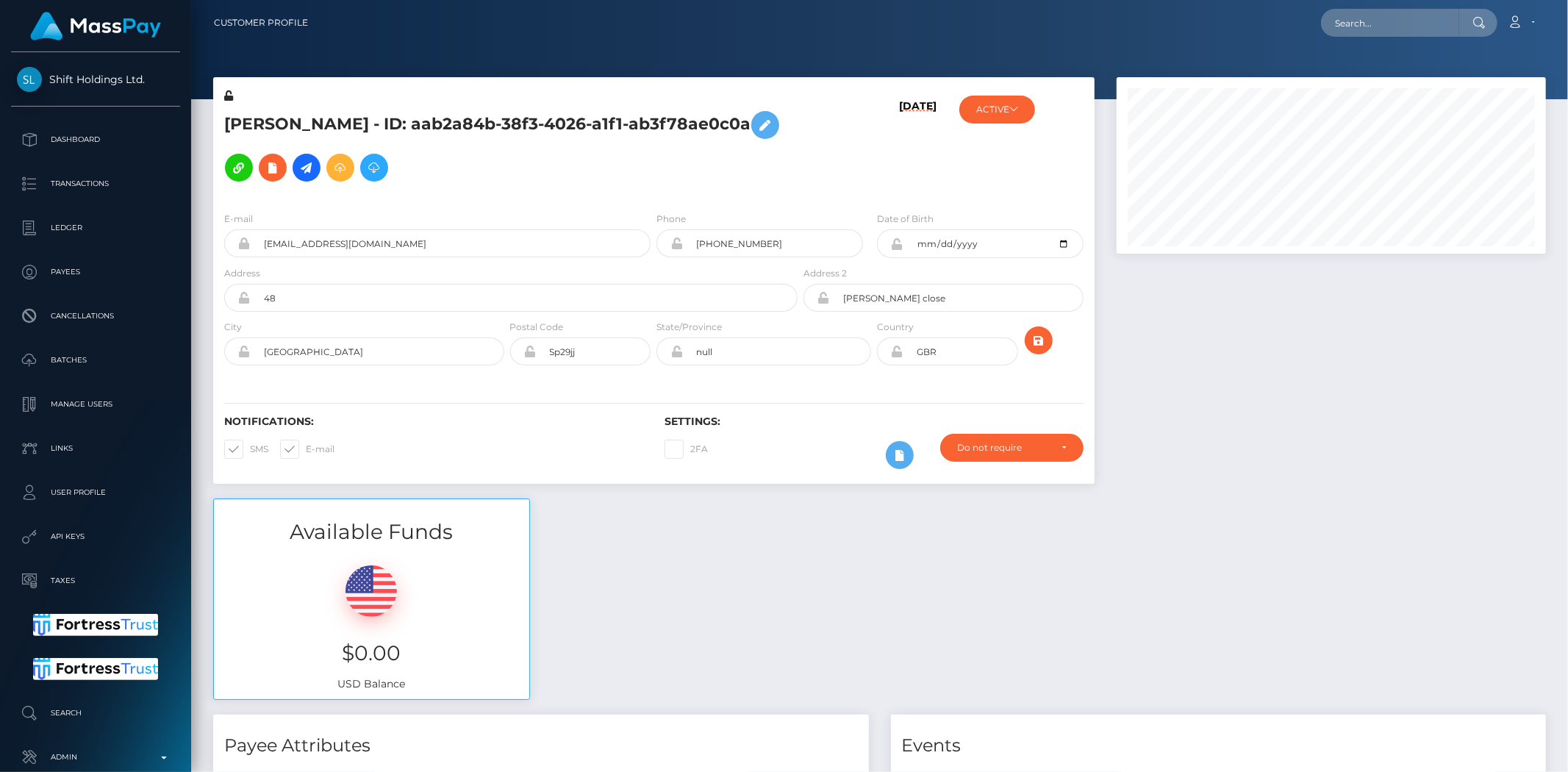
scroll to position [177, 430]
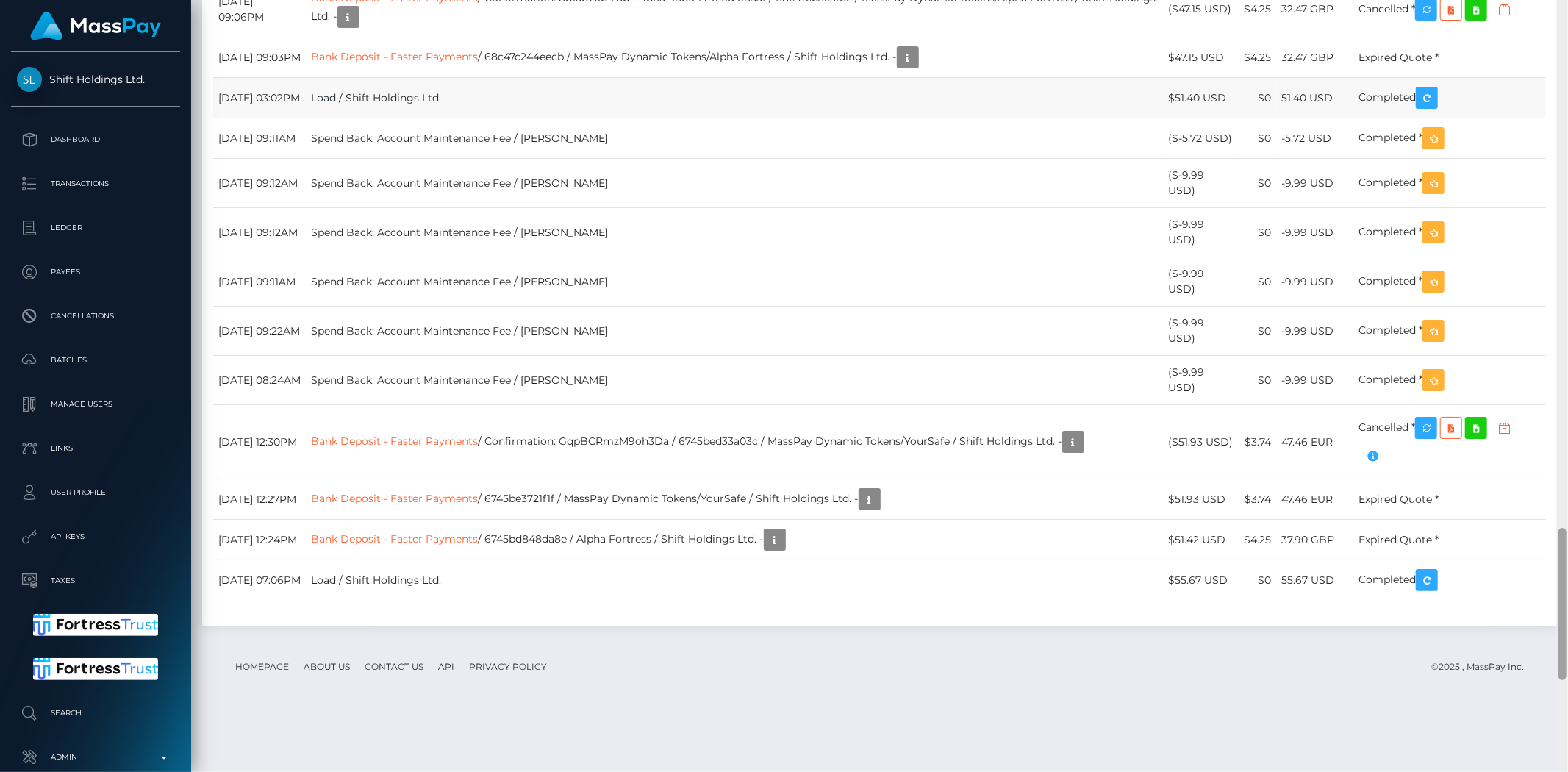
click at [1552, 612] on div "Customer Profile Loading... Loading..." at bounding box center [880, 386] width 1377 height 772
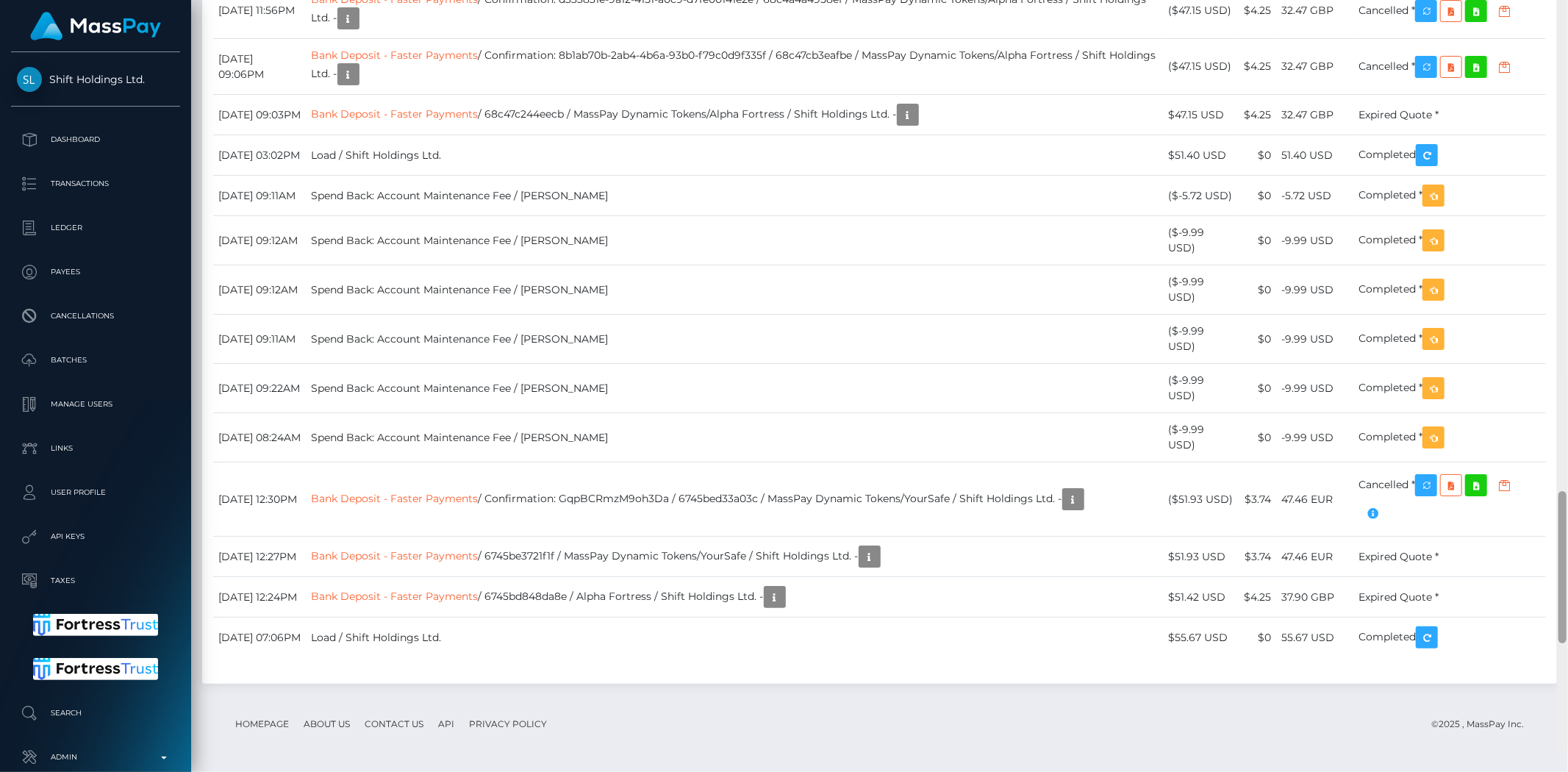
scroll to position [2869, 0]
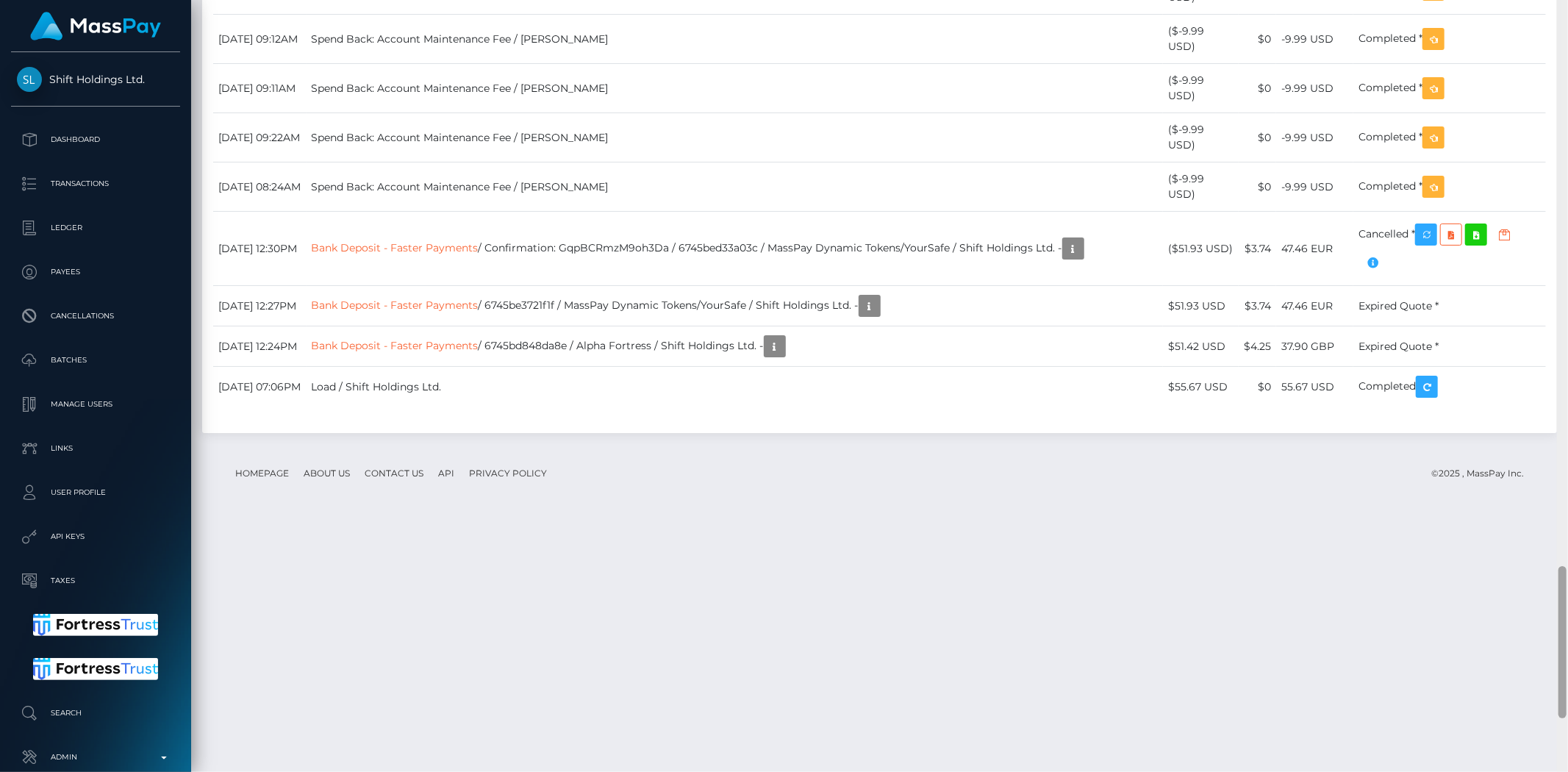
drag, startPoint x: 1561, startPoint y: 598, endPoint x: 1567, endPoint y: 636, distance: 38.5
click at [1567, 636] on div at bounding box center [1563, 386] width 11 height 772
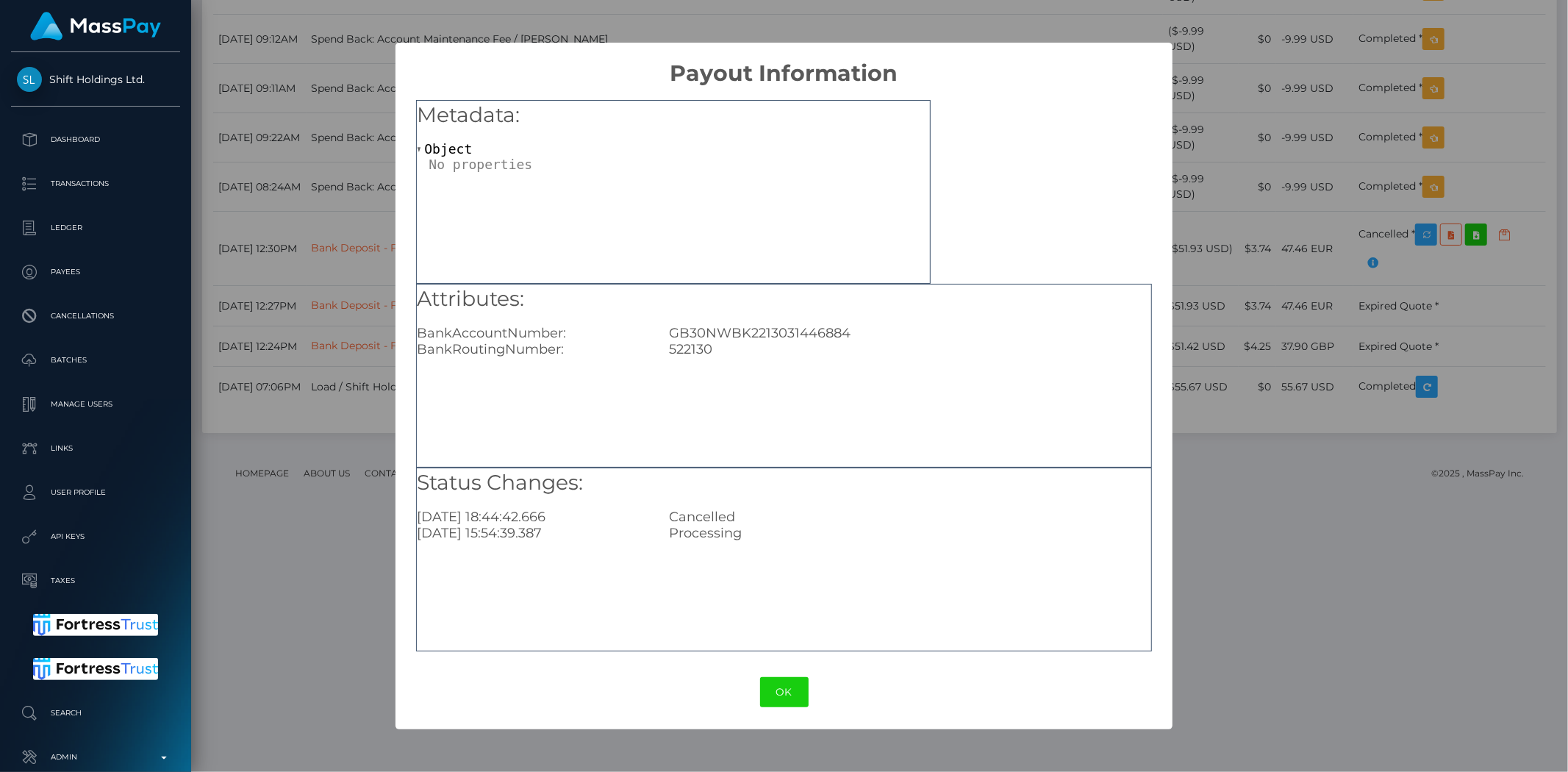
click at [784, 689] on button "OK" at bounding box center [784, 691] width 49 height 30
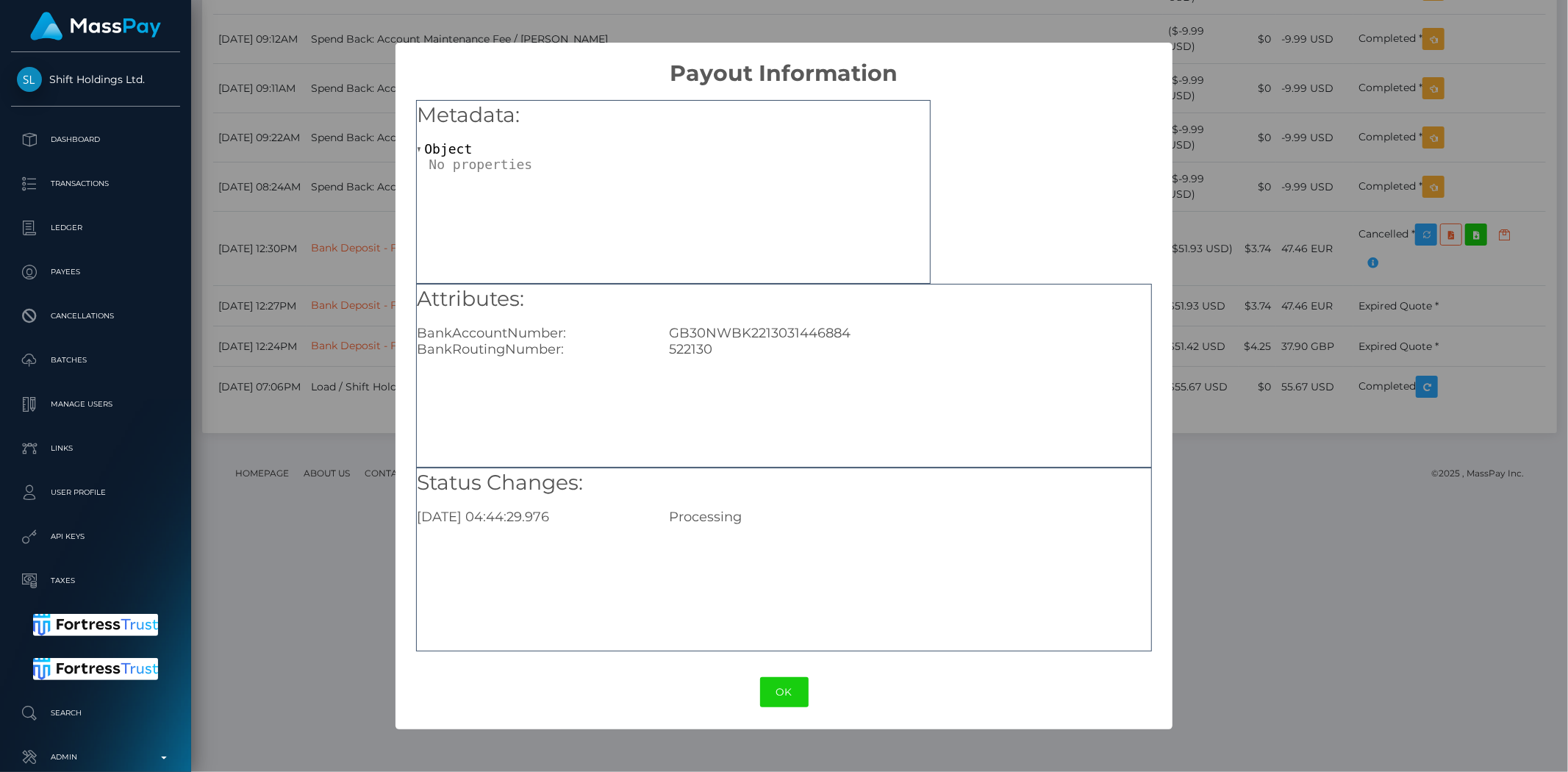
click at [766, 325] on div "GB30NWBK2213031446884" at bounding box center [910, 333] width 504 height 16
copy div "GB30NWBK2213031446884"
click at [788, 681] on button "OK" at bounding box center [784, 691] width 49 height 30
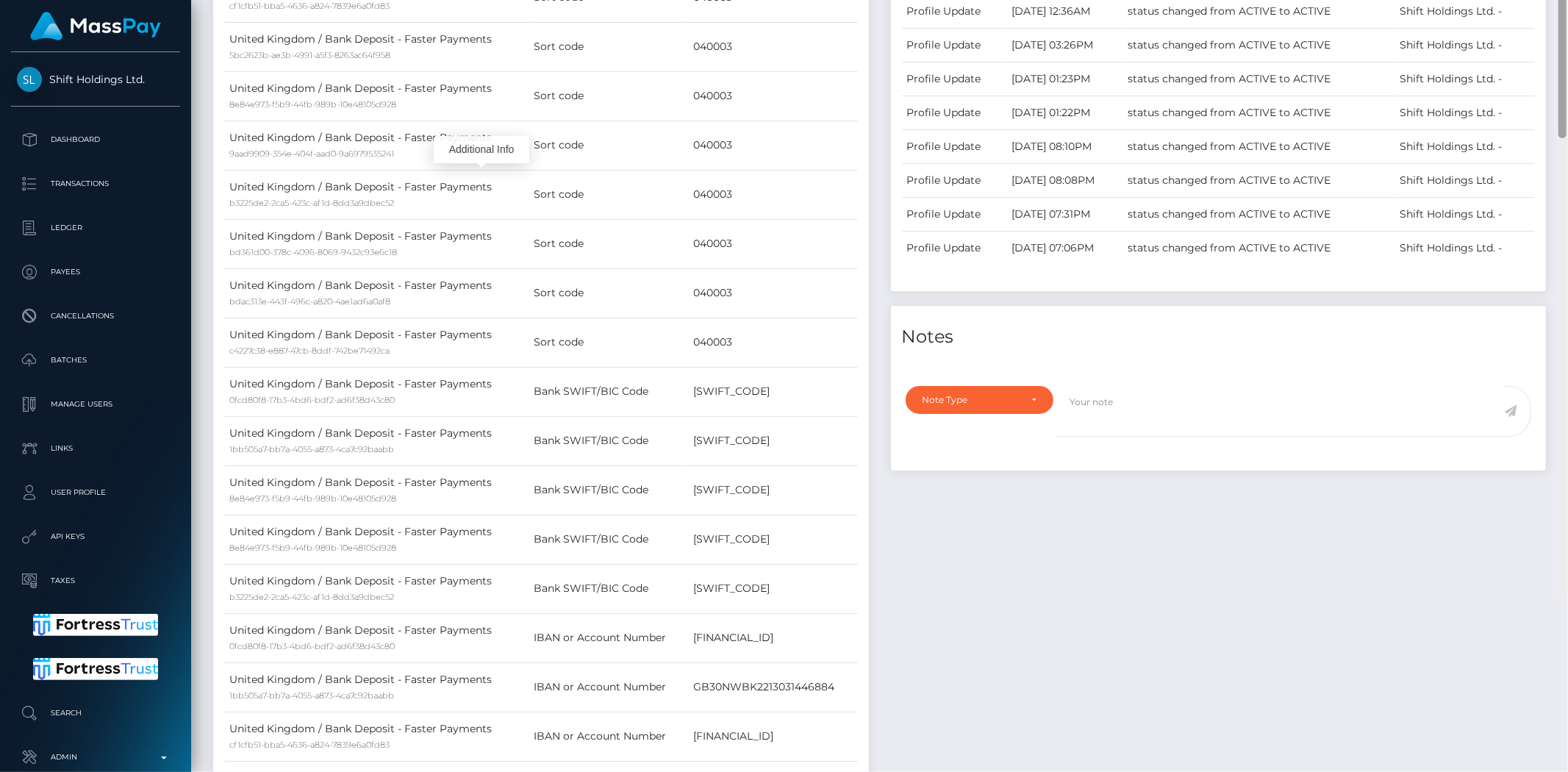
scroll to position [1009, 0]
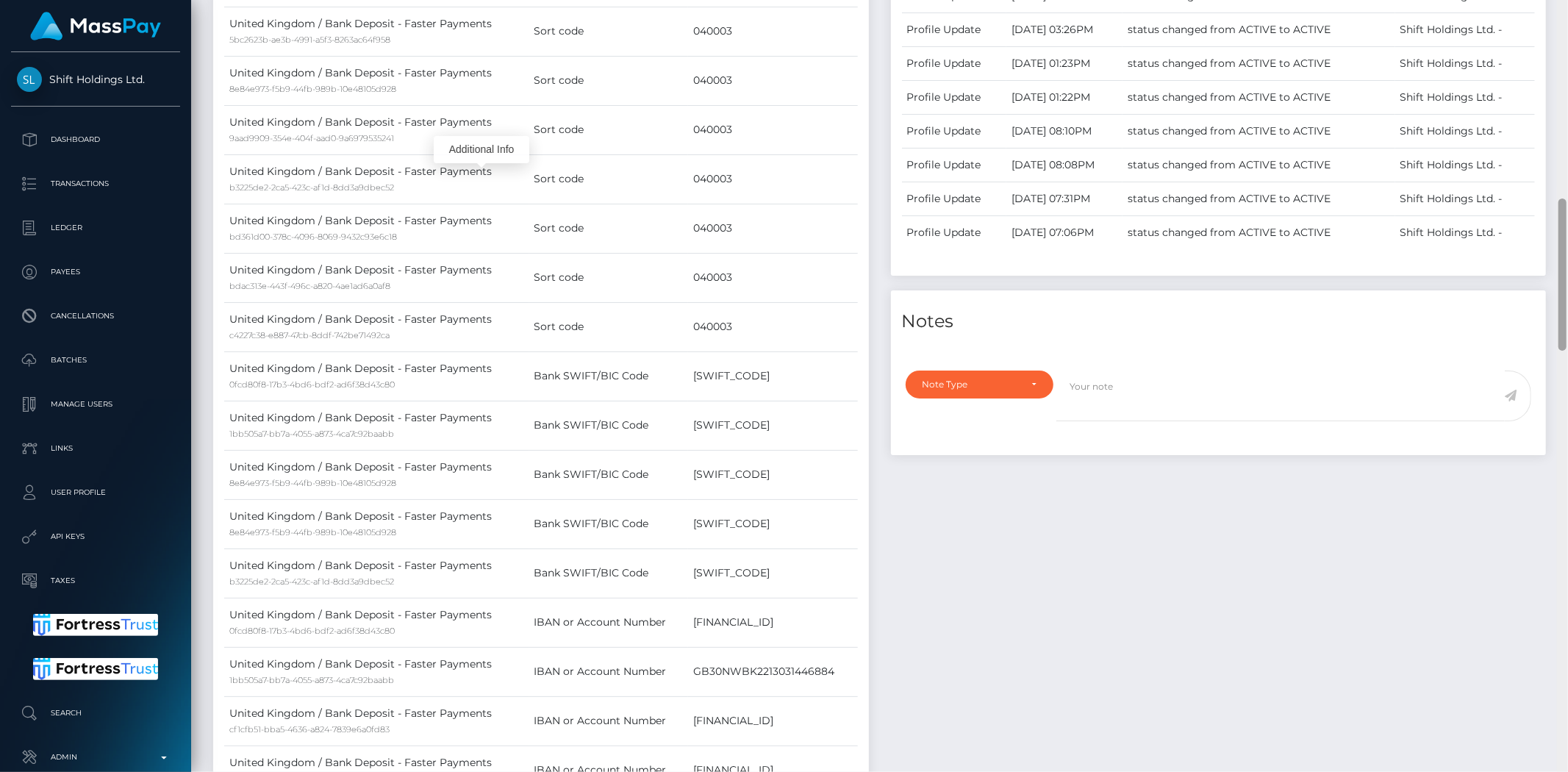
drag, startPoint x: 1564, startPoint y: 648, endPoint x: 1567, endPoint y: 281, distance: 367.0
click at [1567, 281] on div at bounding box center [1563, 386] width 11 height 772
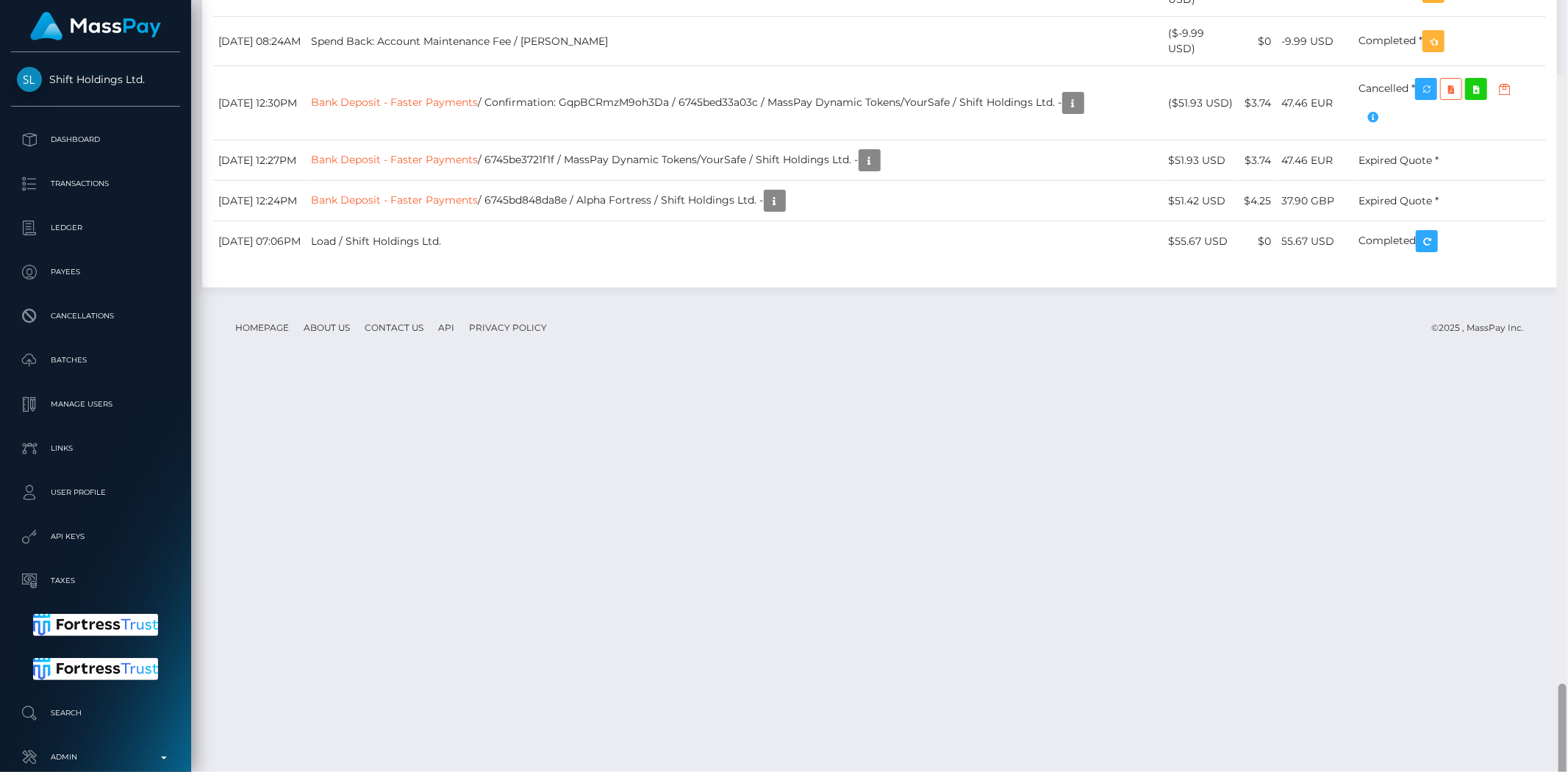
scroll to position [3136, 0]
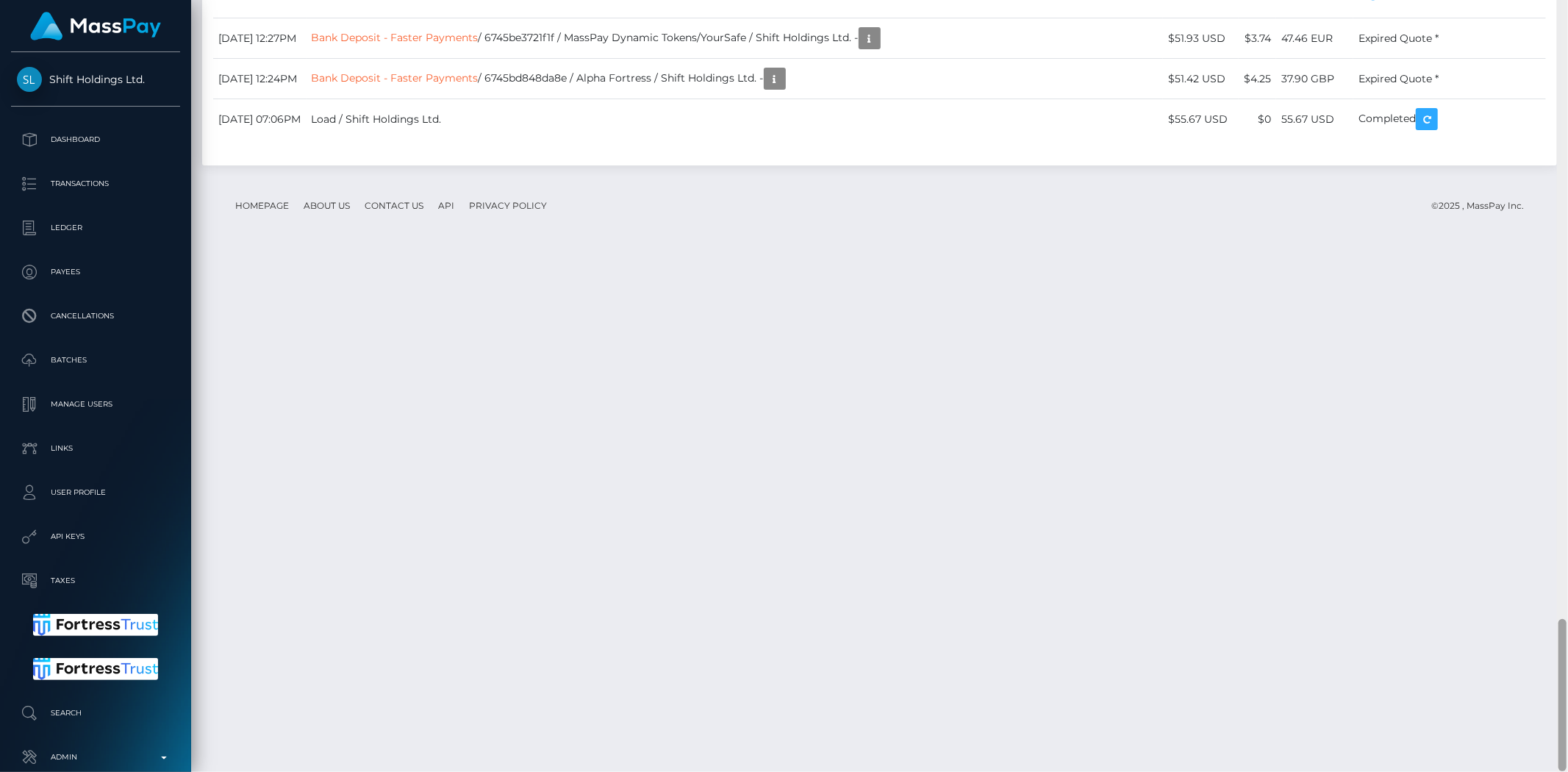
drag, startPoint x: 1561, startPoint y: 288, endPoint x: 1566, endPoint y: 773, distance: 485.0
click at [1566, 771] on html "Shift Holdings Ltd. Dashboard Transactions Ledger Payees Batches" at bounding box center [784, 386] width 1568 height 772
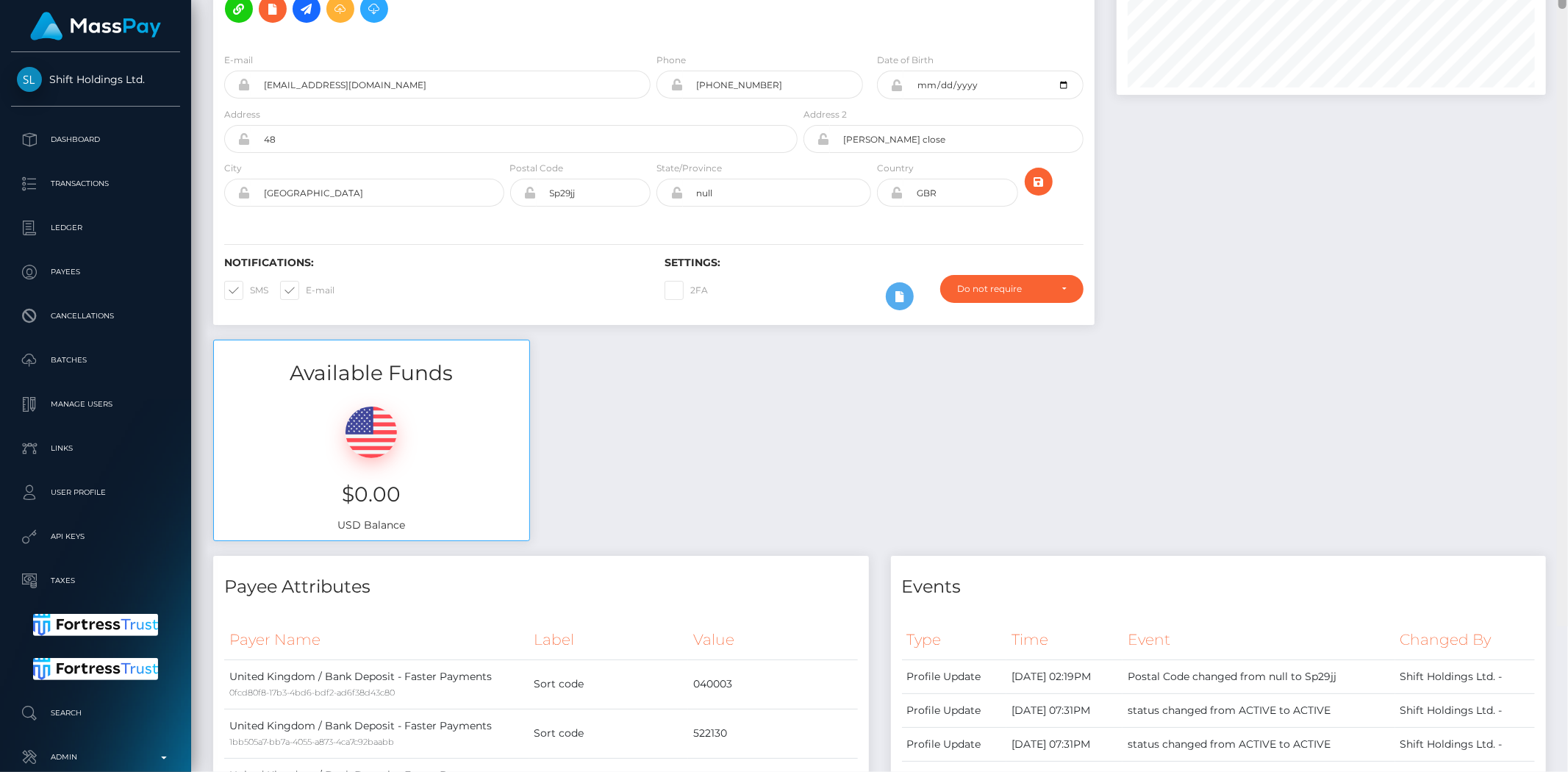
scroll to position [0, 0]
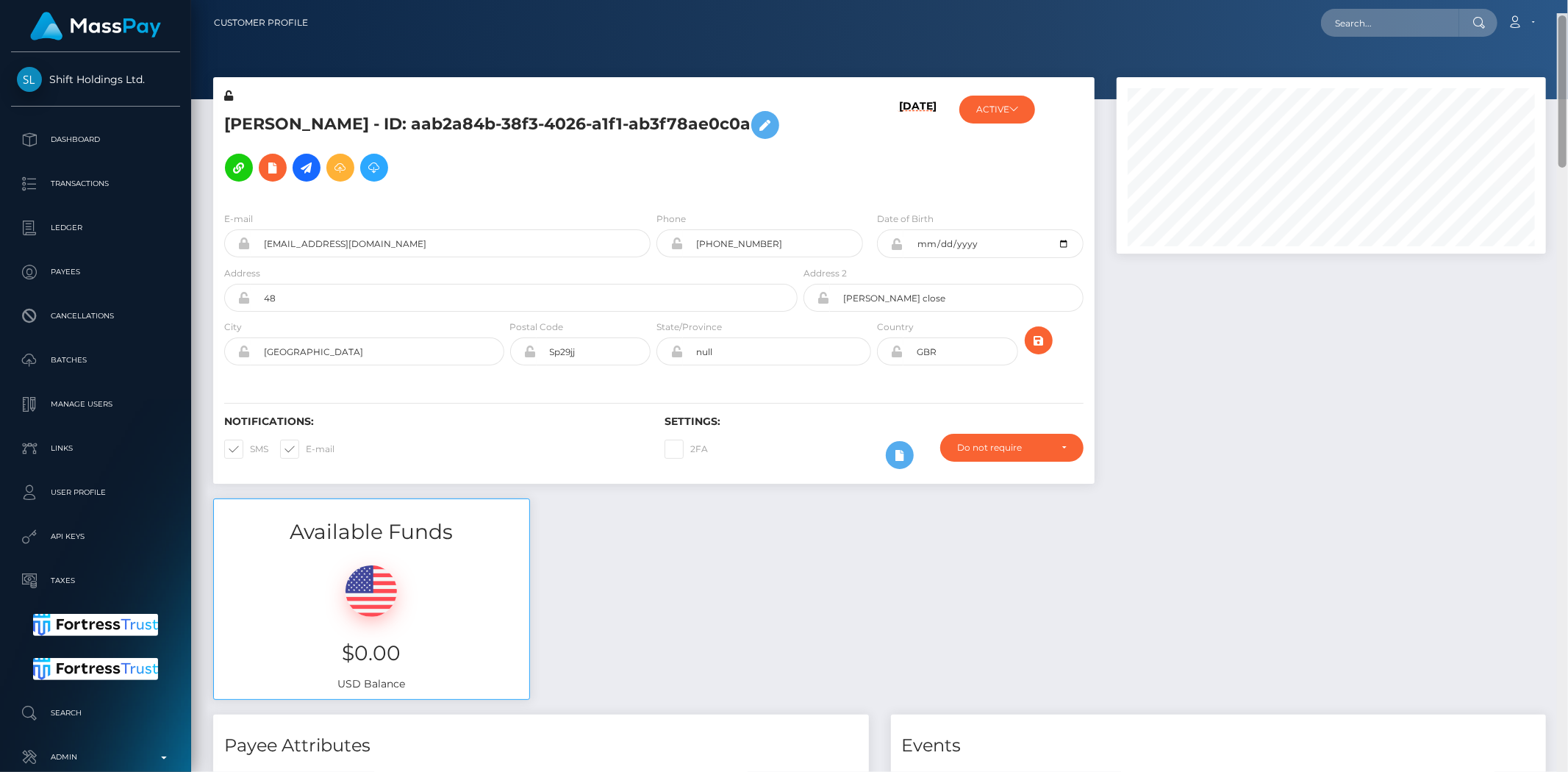
drag, startPoint x: 1565, startPoint y: 676, endPoint x: 1553, endPoint y: -11, distance: 687.1
click at [1553, 0] on html "Shift Holdings Ltd. Dashboard Transactions Ledger Payees Batches" at bounding box center [784, 386] width 1568 height 772
drag, startPoint x: 1377, startPoint y: 31, endPoint x: 1356, endPoint y: 33, distance: 21.1
click at [1377, 28] on input "text" at bounding box center [1391, 23] width 138 height 28
paste input "chemererush422@gmail.com"
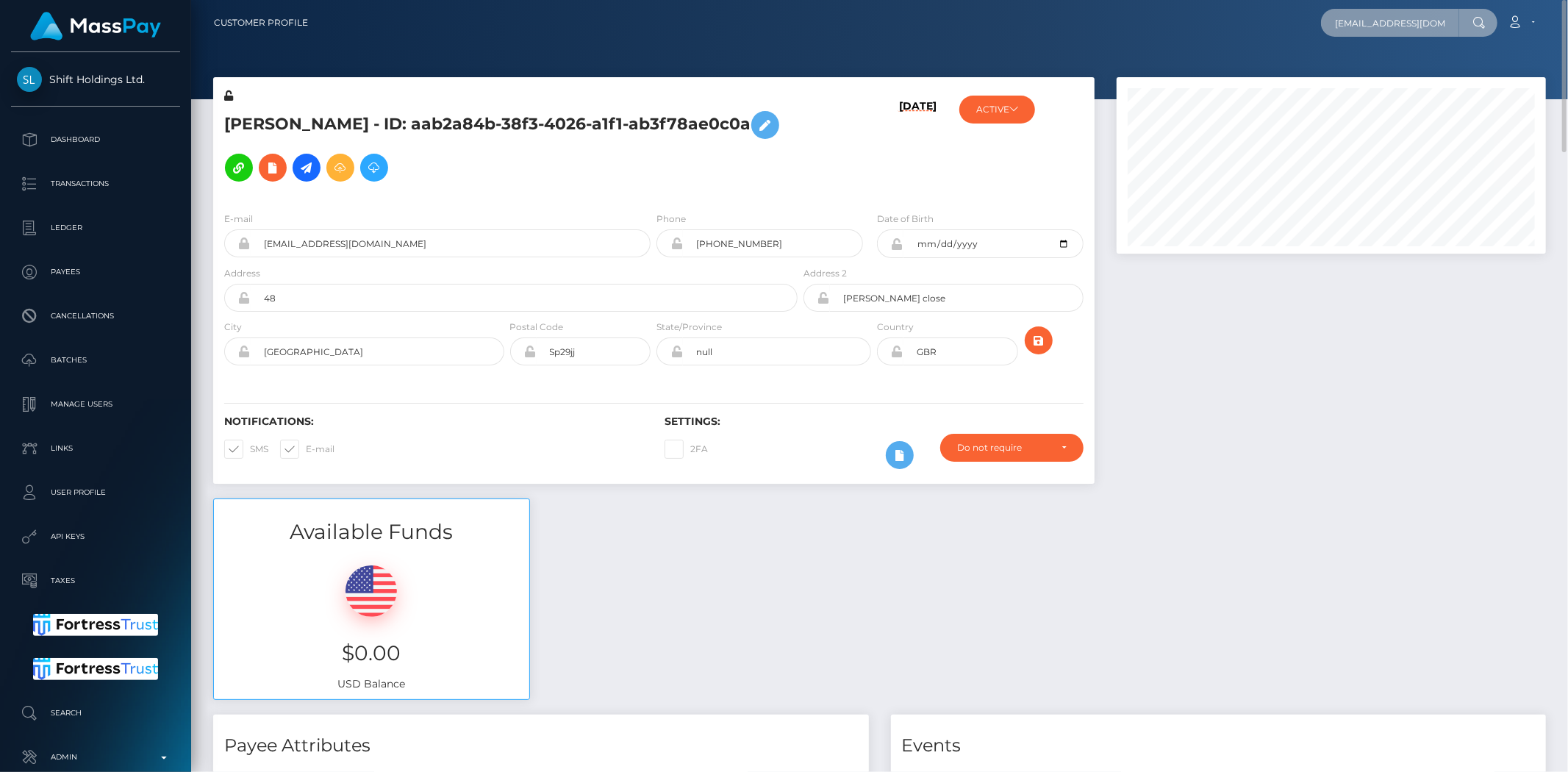
scroll to position [0, 19]
type input "chemererush422@gmail.com"
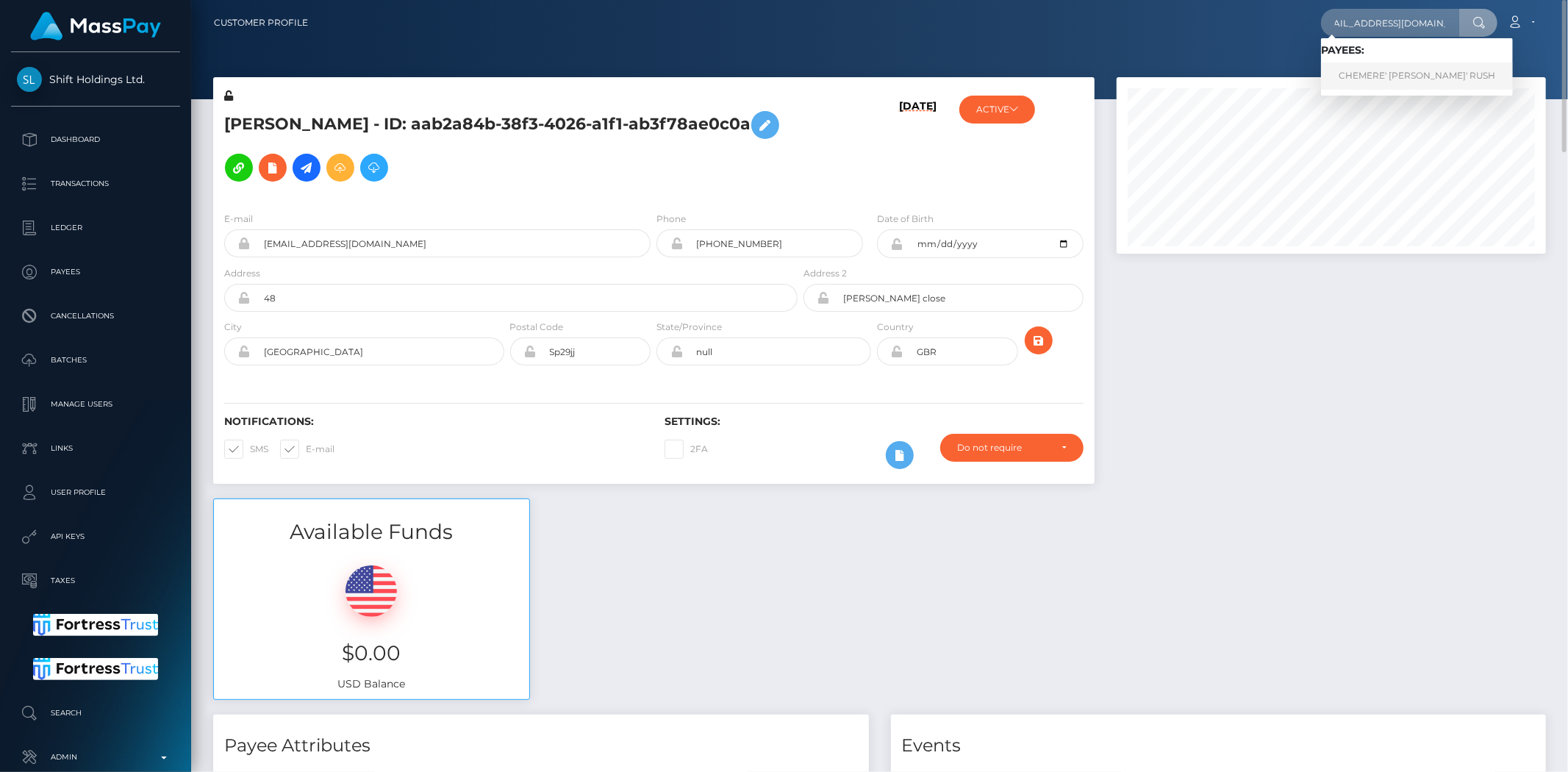
scroll to position [0, 0]
drag, startPoint x: 1378, startPoint y: 72, endPoint x: 1322, endPoint y: 78, distance: 56.3
click at [1366, 72] on link "CHEMERE' SHANTE' RUSH" at bounding box center [1417, 76] width 192 height 27
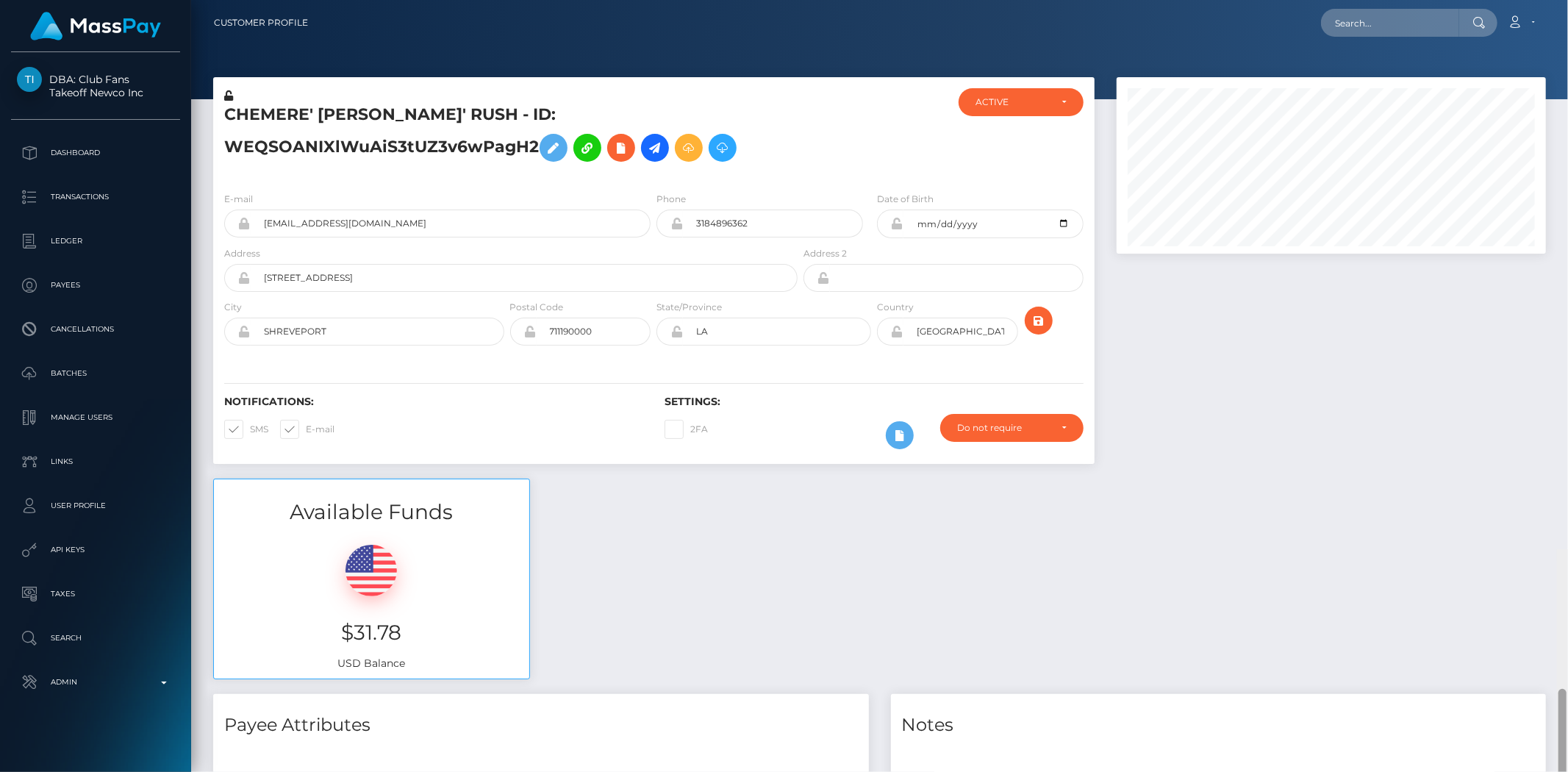
drag, startPoint x: 1566, startPoint y: 174, endPoint x: 1567, endPoint y: -45, distance: 219.0
click at [1555, 0] on html "DBA: Club Fans Takeoff Newco Inc Dashboard Transactions Ledger Payees" at bounding box center [784, 386] width 1568 height 772
